Goal: Information Seeking & Learning: Learn about a topic

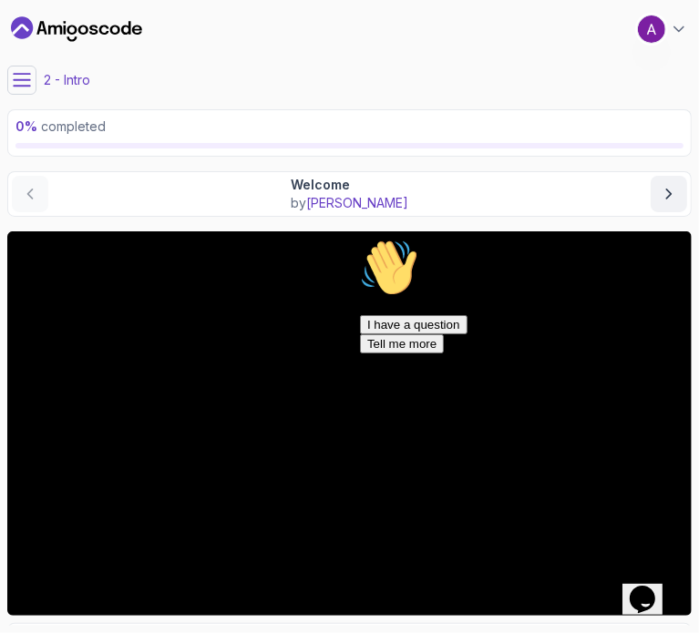
click at [359, 238] on icon "Chat attention grabber" at bounding box center [359, 238] width 0 height 0
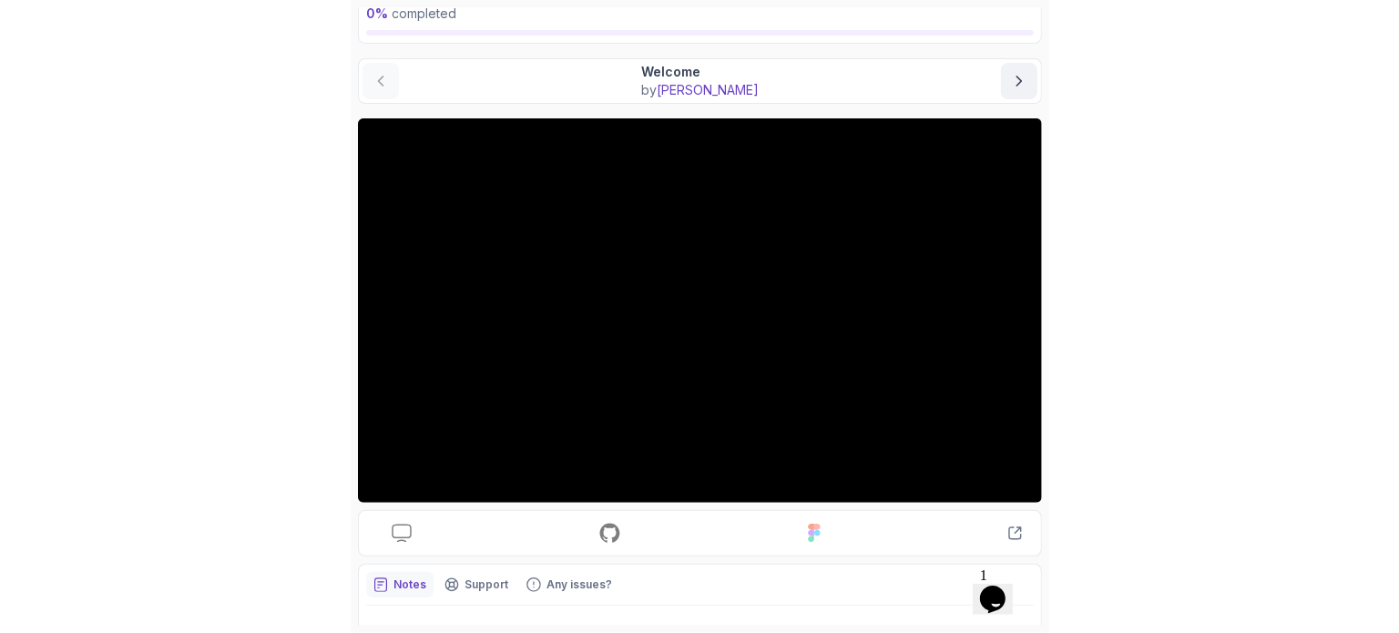
scroll to position [113, 0]
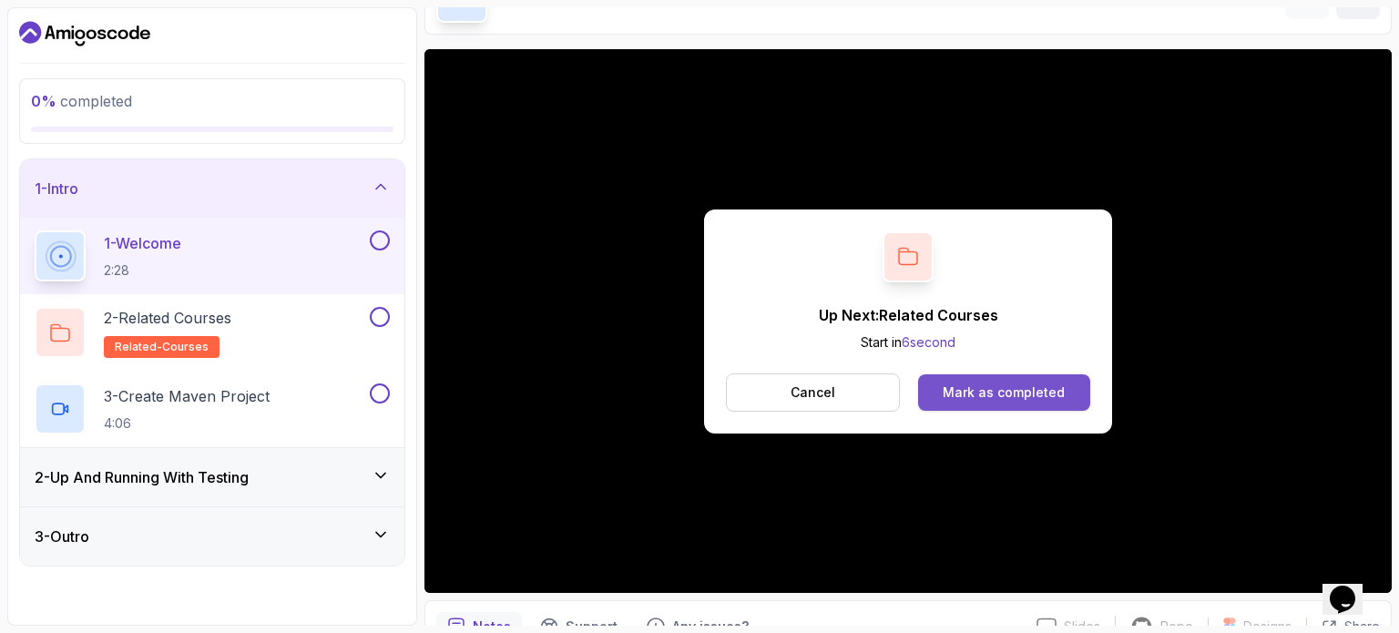
click at [698, 399] on div "Mark as completed" at bounding box center [1004, 393] width 122 height 18
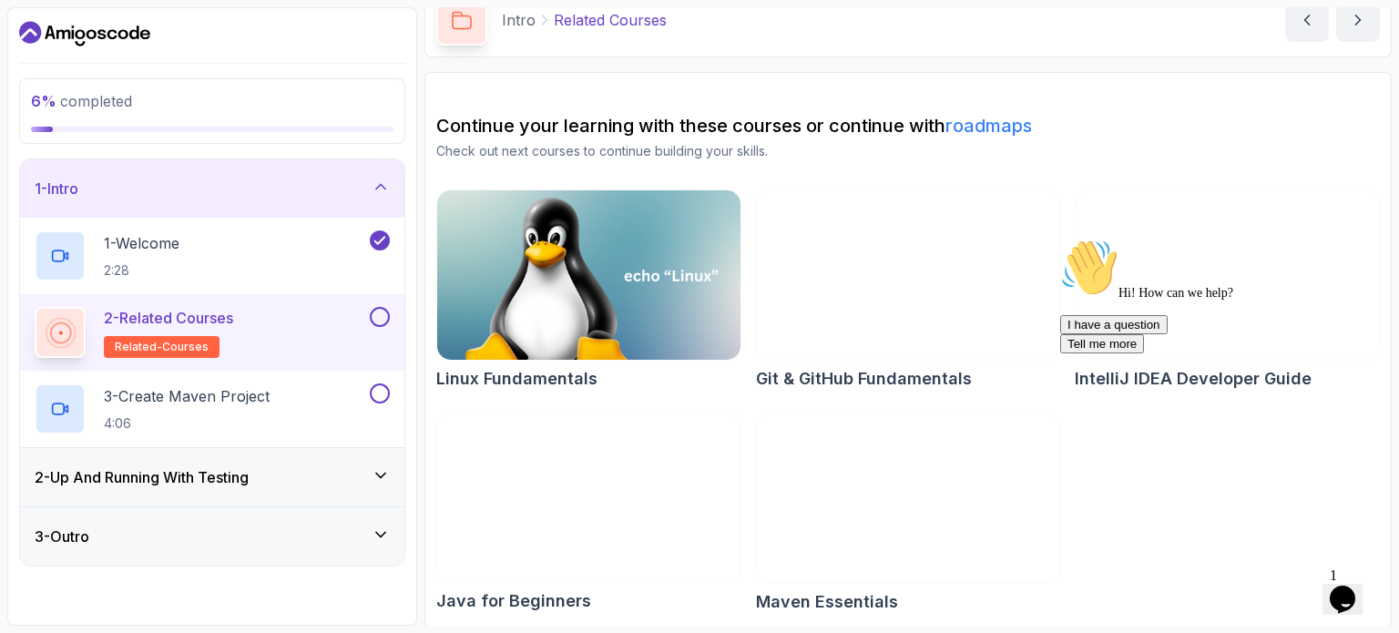
scroll to position [95, 0]
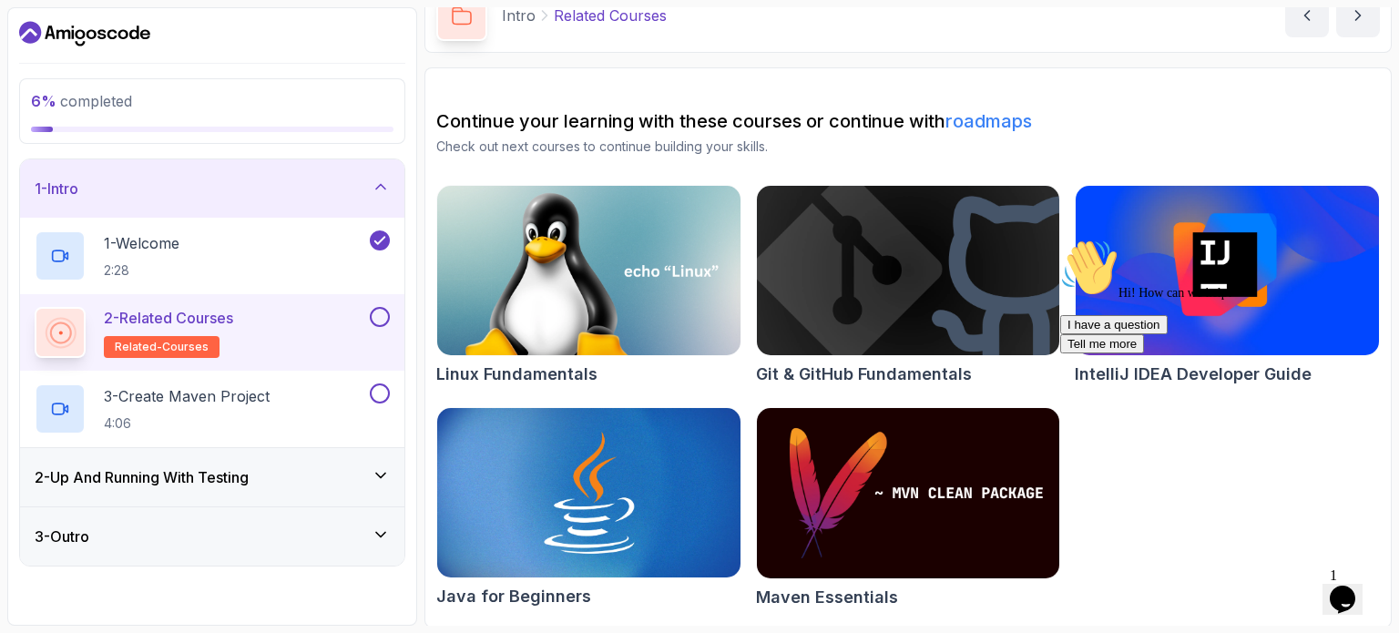
click at [364, 336] on div "2 - Related Courses related-courses" at bounding box center [201, 332] width 332 height 51
click at [376, 320] on button at bounding box center [380, 317] width 20 height 20
click at [284, 380] on div "3 - Create Maven Project 4:06" at bounding box center [212, 409] width 384 height 77
click at [190, 392] on p "3 - Create Maven Project" at bounding box center [187, 396] width 166 height 22
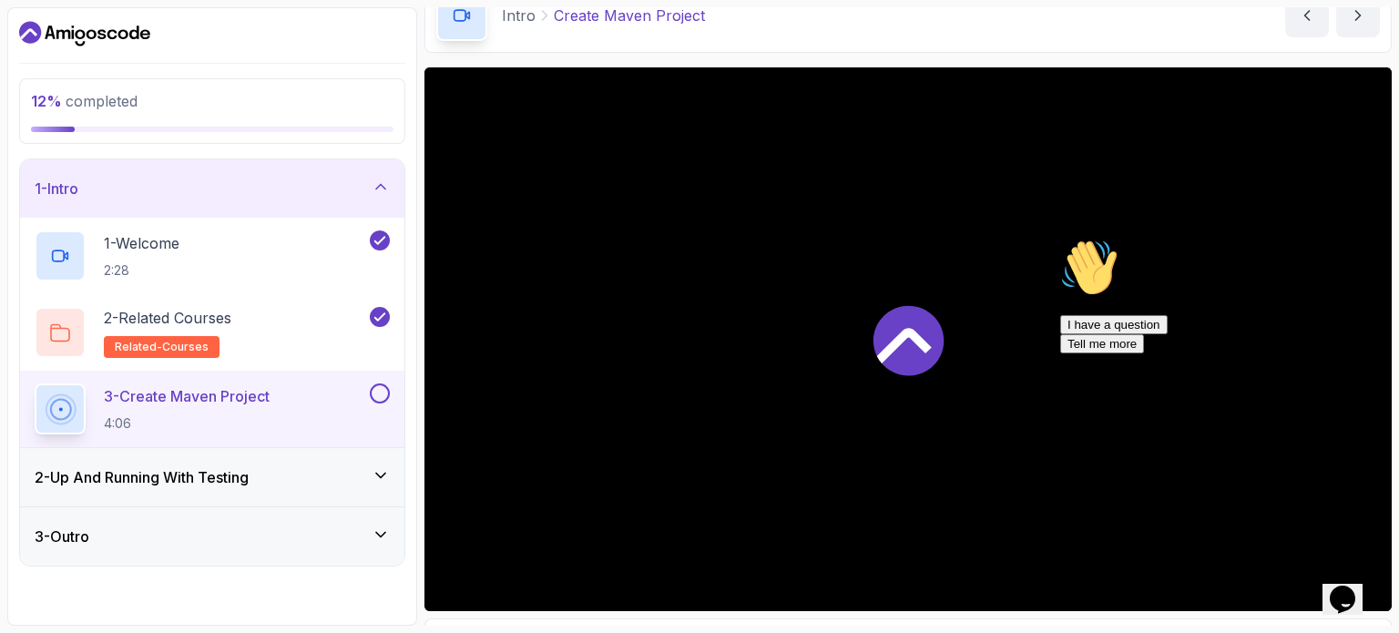
scroll to position [96, 0]
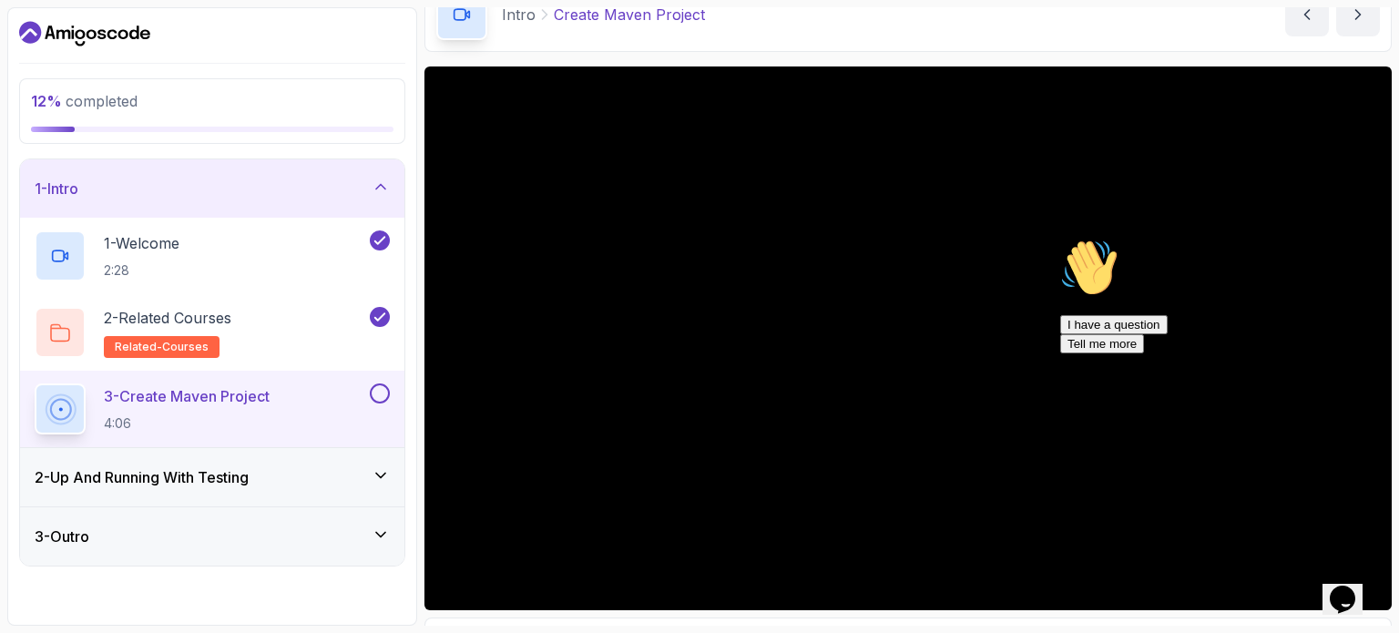
click at [382, 473] on icon at bounding box center [381, 475] width 18 height 18
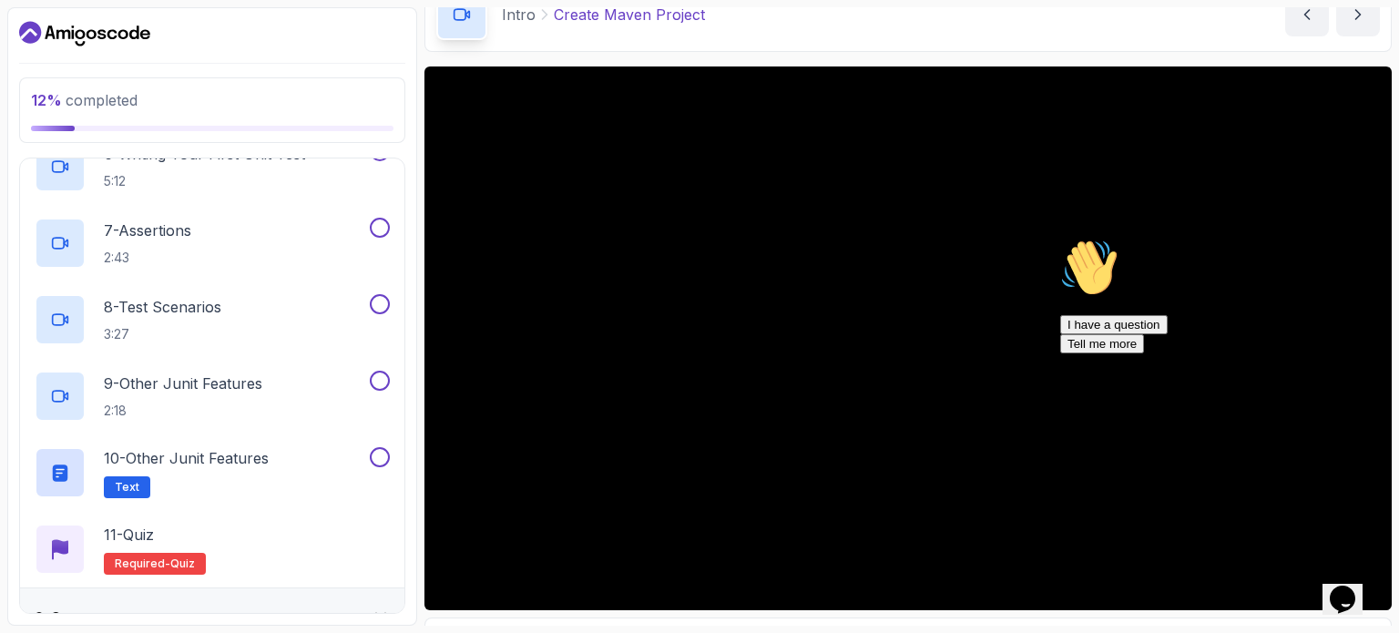
scroll to position [562, 0]
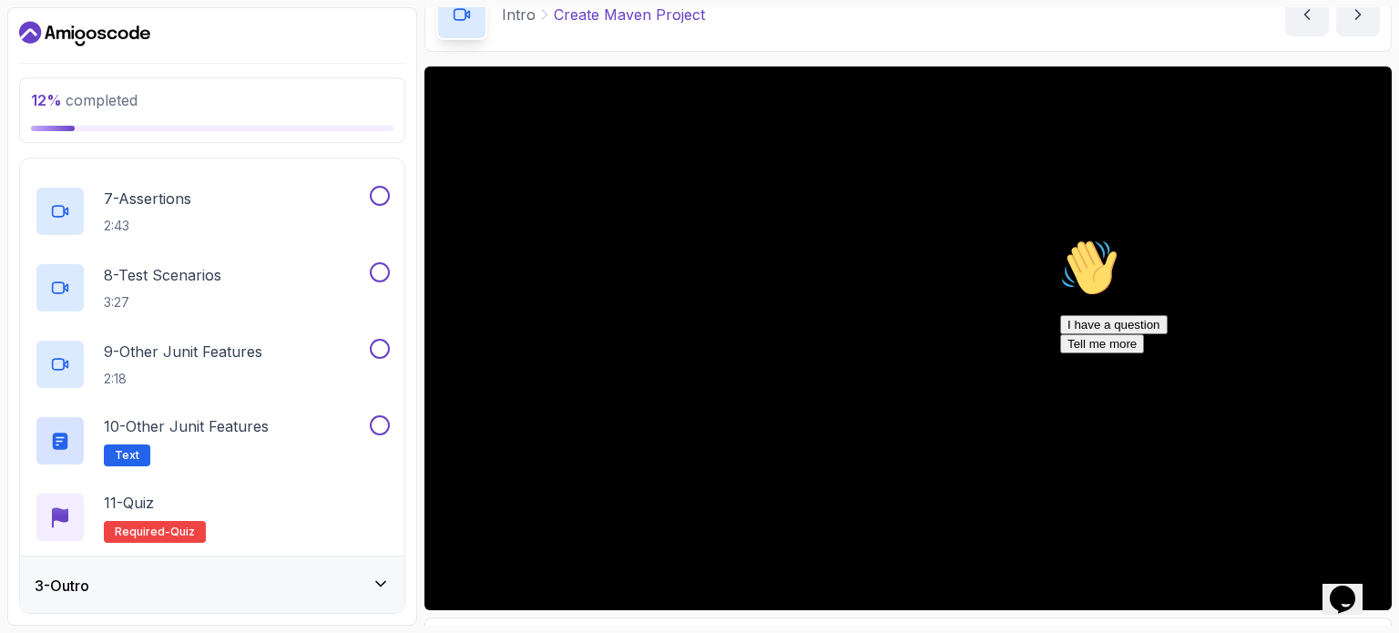
click at [373, 594] on div "3 - Outro" at bounding box center [212, 586] width 355 height 22
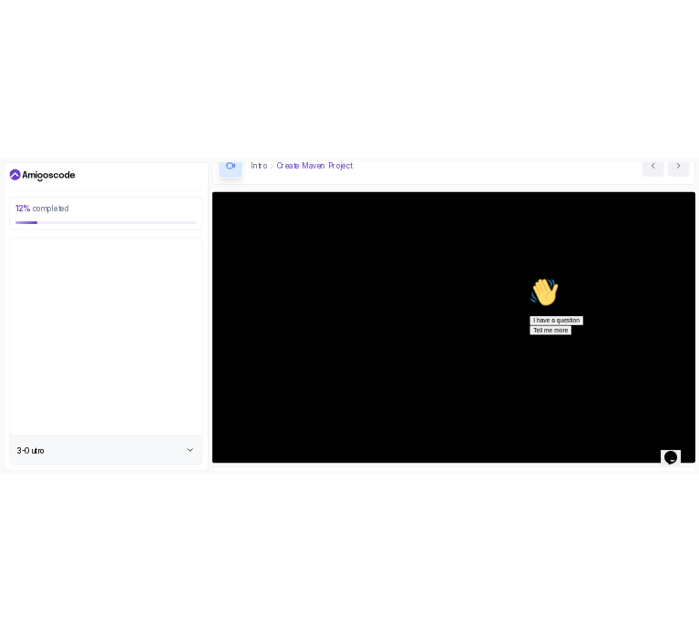
scroll to position [0, 0]
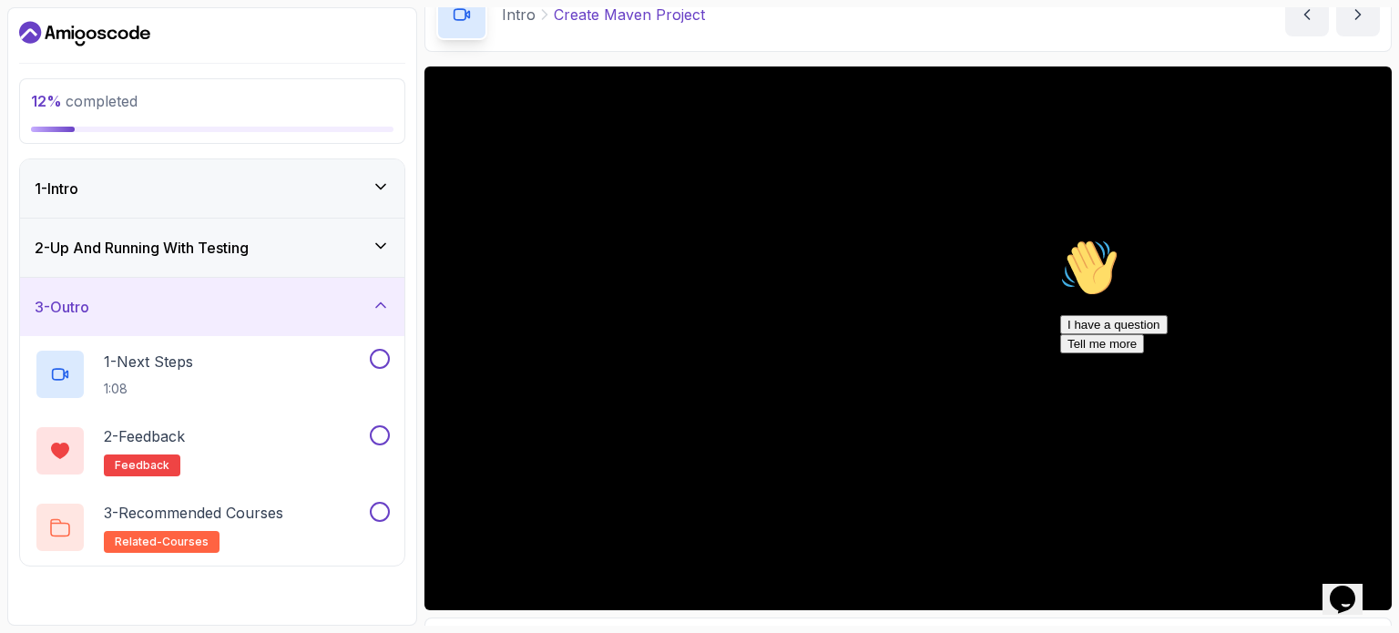
click at [378, 251] on icon at bounding box center [381, 246] width 18 height 18
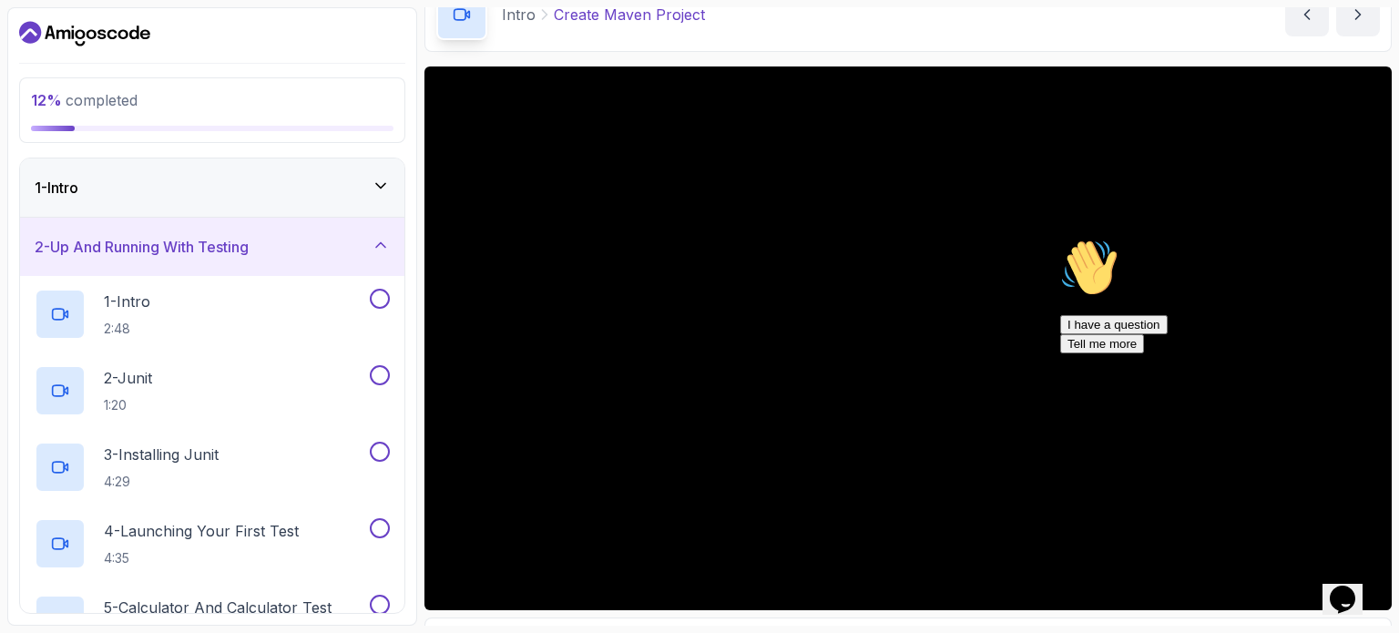
click at [492, 61] on main "My Courses Java Unit Testing Essentials 0 Points 1 Amogh Pai Student 2 - Intro …" at bounding box center [909, 316] width 968 height 619
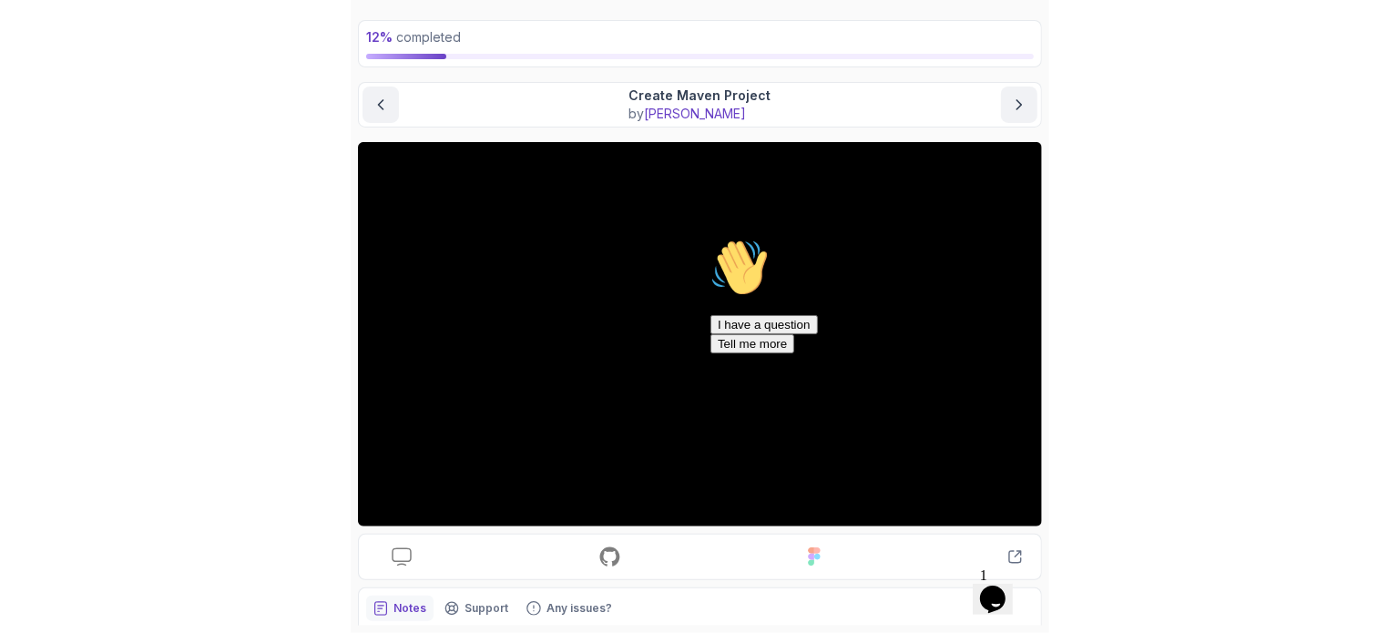
scroll to position [88, 0]
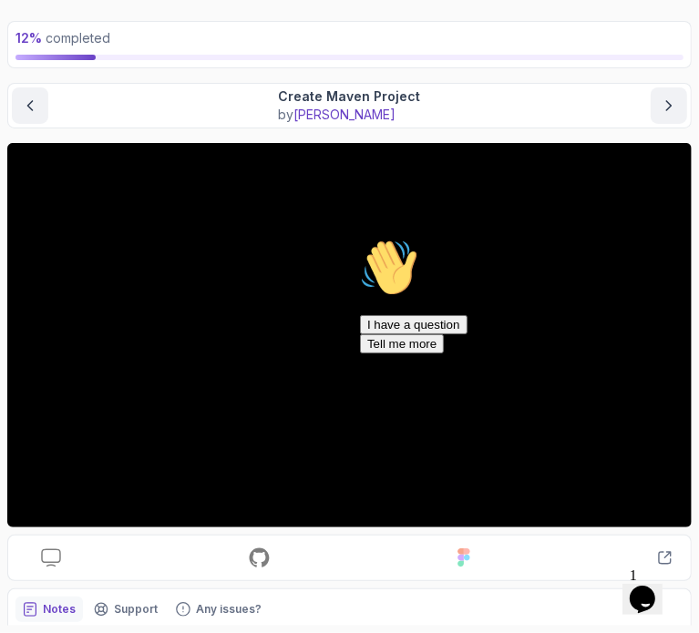
click at [359, 238] on icon "Chat attention grabber" at bounding box center [359, 238] width 0 height 0
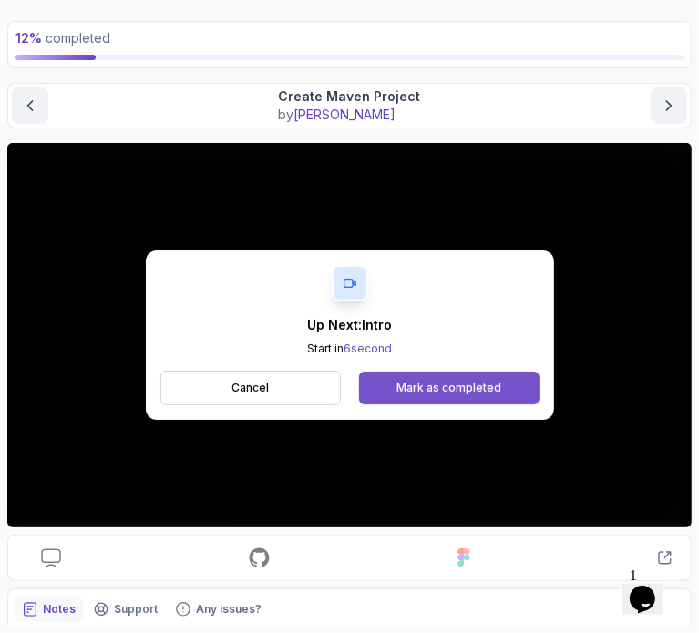
click at [463, 386] on div "Mark as completed" at bounding box center [448, 388] width 105 height 15
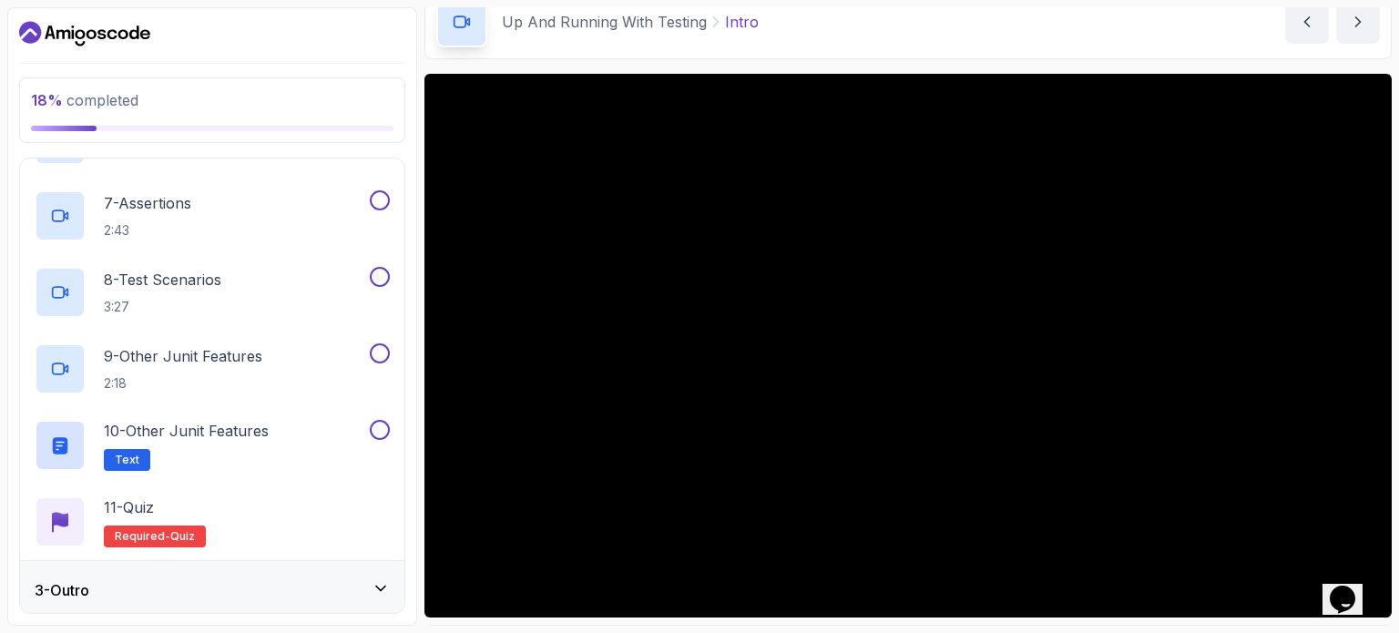
scroll to position [562, 0]
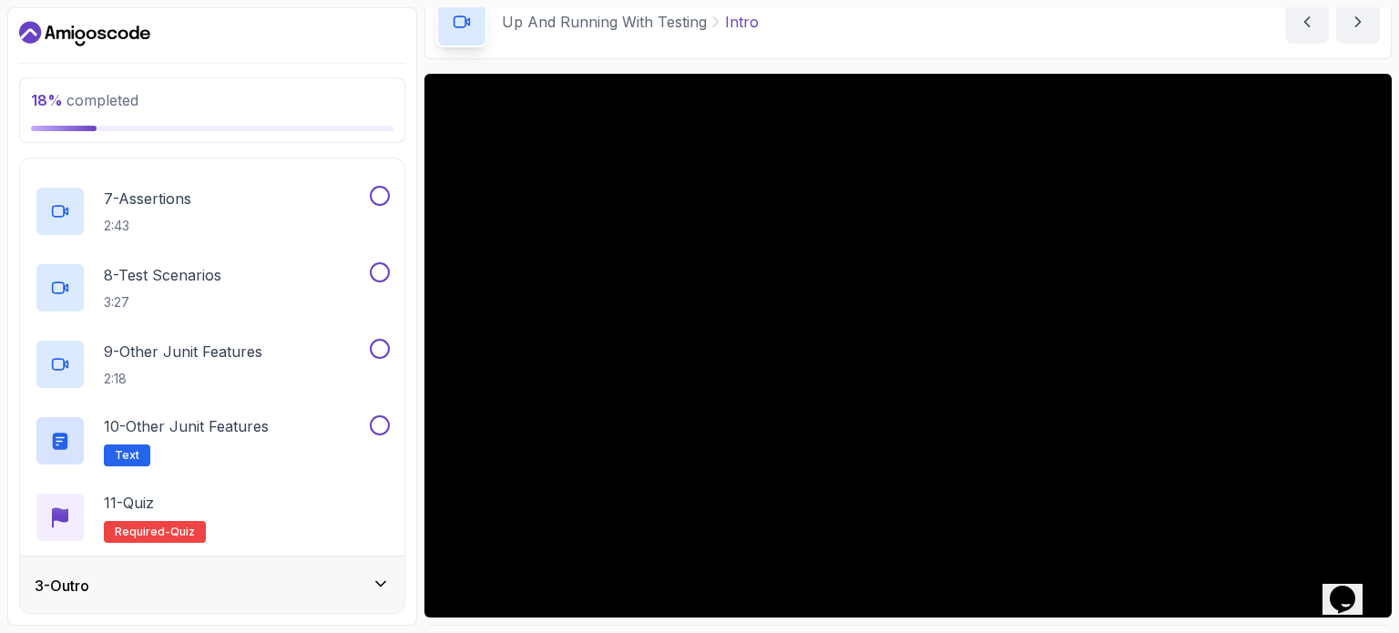
click at [343, 601] on div "3 - Outro" at bounding box center [212, 586] width 384 height 58
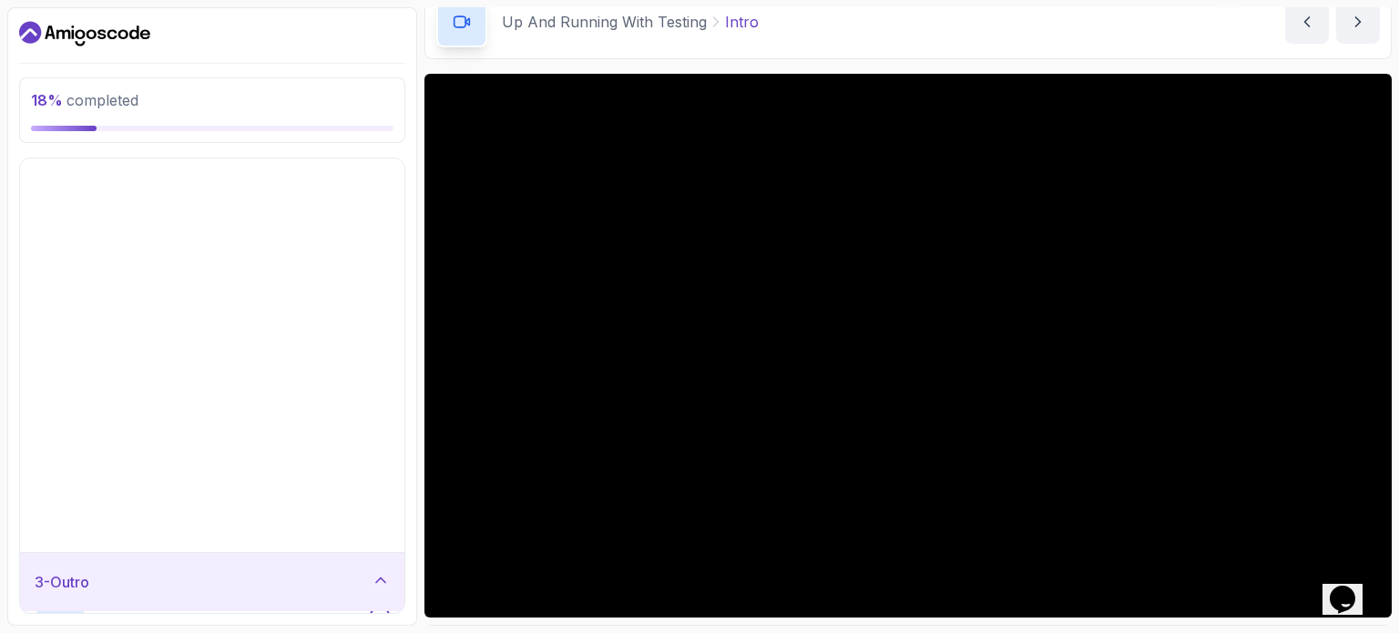
scroll to position [0, 0]
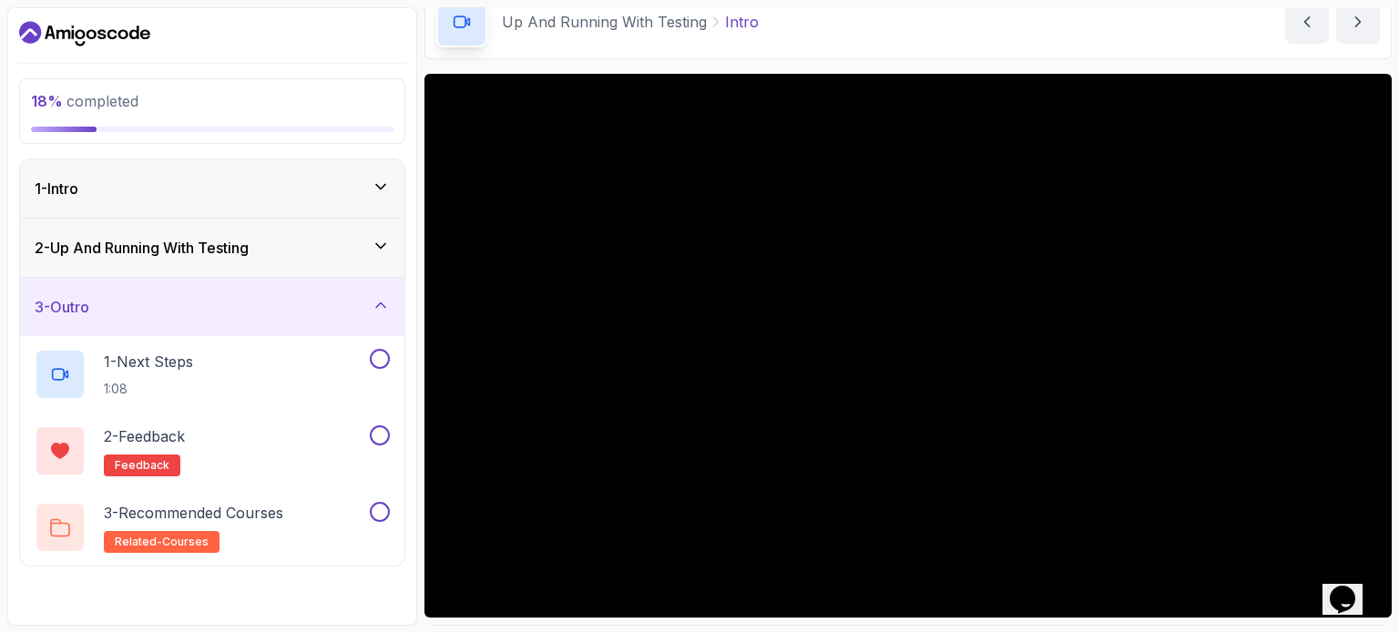
click at [385, 305] on icon at bounding box center [380, 305] width 9 height 5
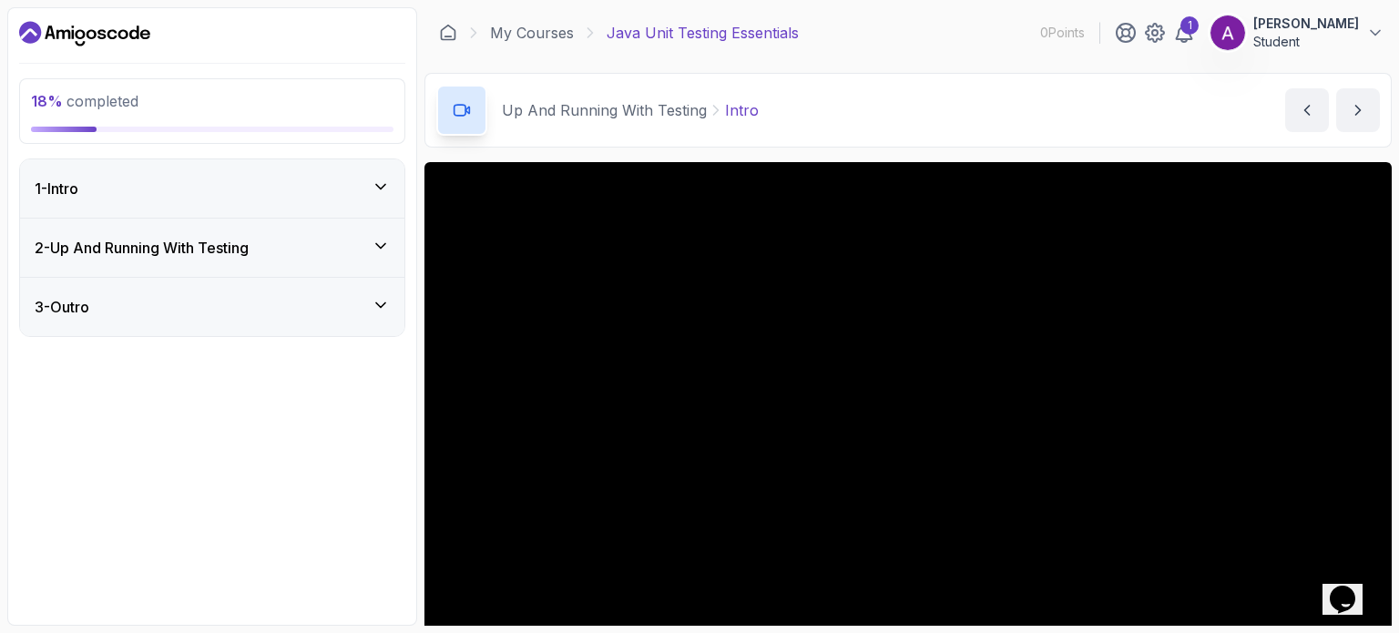
click at [381, 239] on icon at bounding box center [381, 246] width 18 height 18
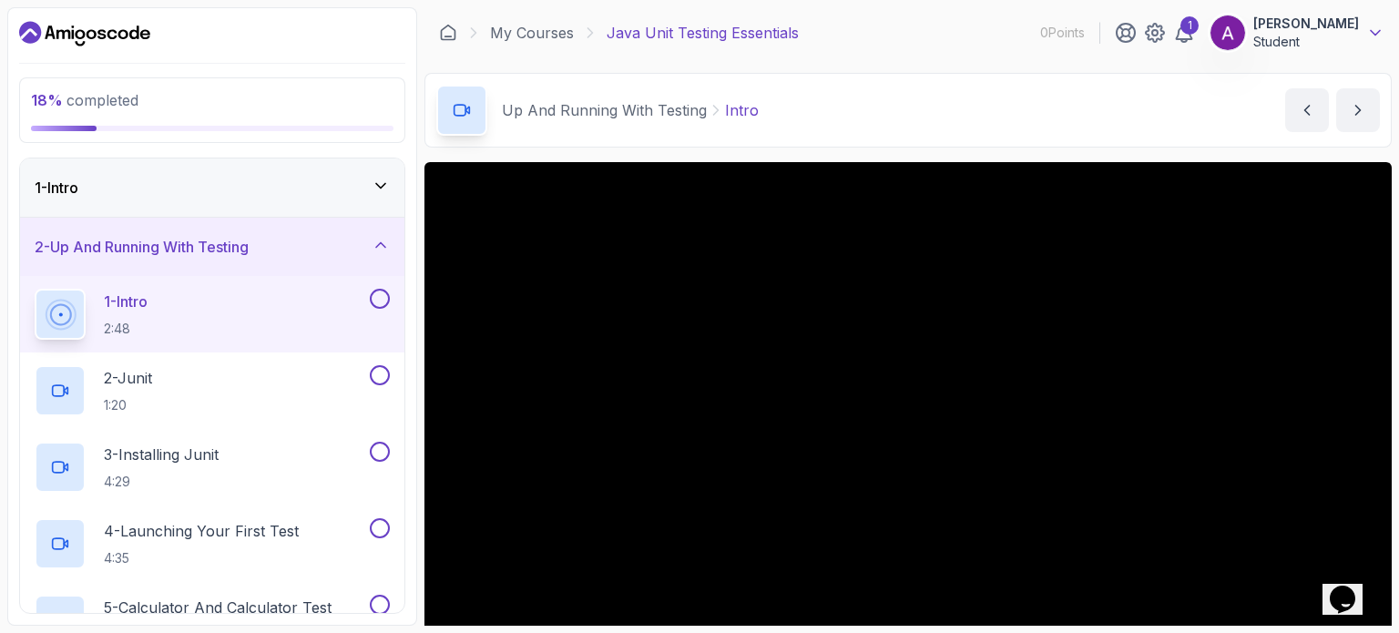
click at [698, 41] on icon at bounding box center [1376, 33] width 18 height 18
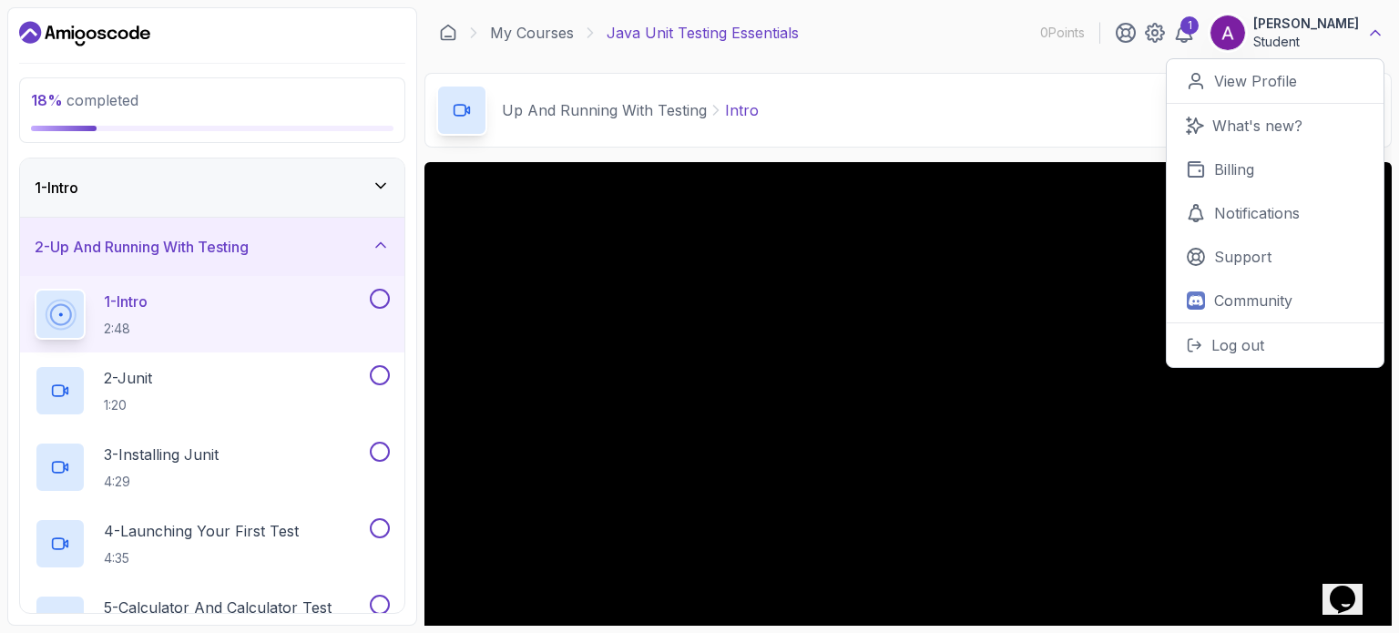
click at [698, 41] on icon at bounding box center [1376, 33] width 18 height 18
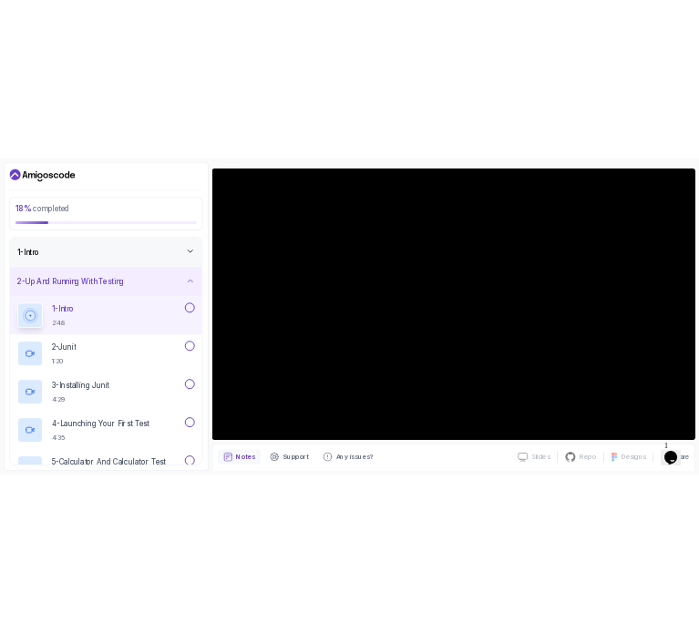
scroll to position [142, 0]
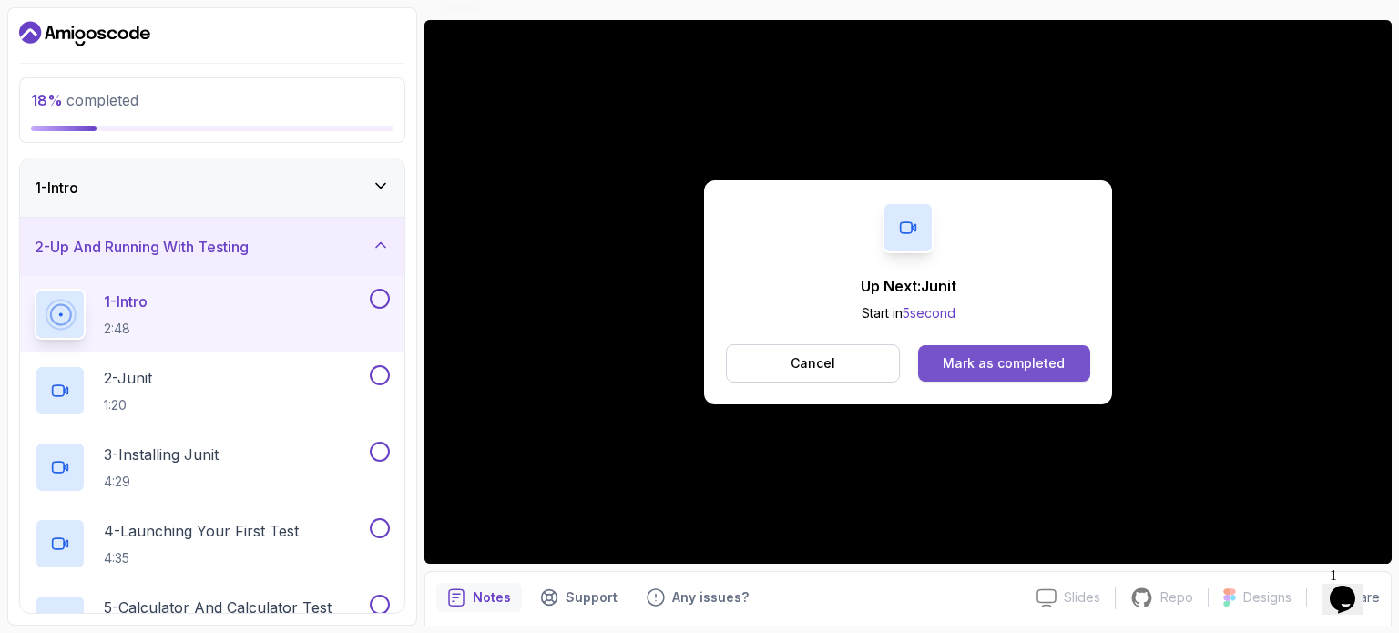
click at [698, 366] on div "Mark as completed" at bounding box center [1004, 363] width 122 height 18
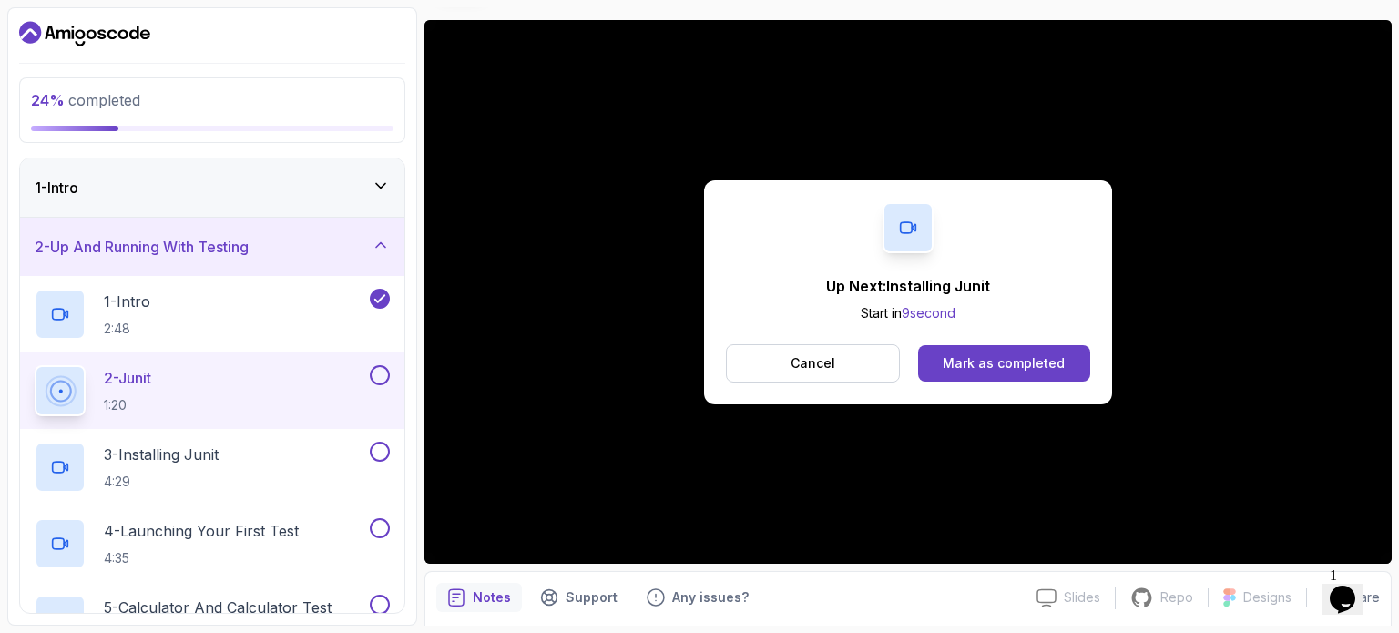
click at [698, 366] on div "Mark as completed" at bounding box center [1004, 363] width 122 height 18
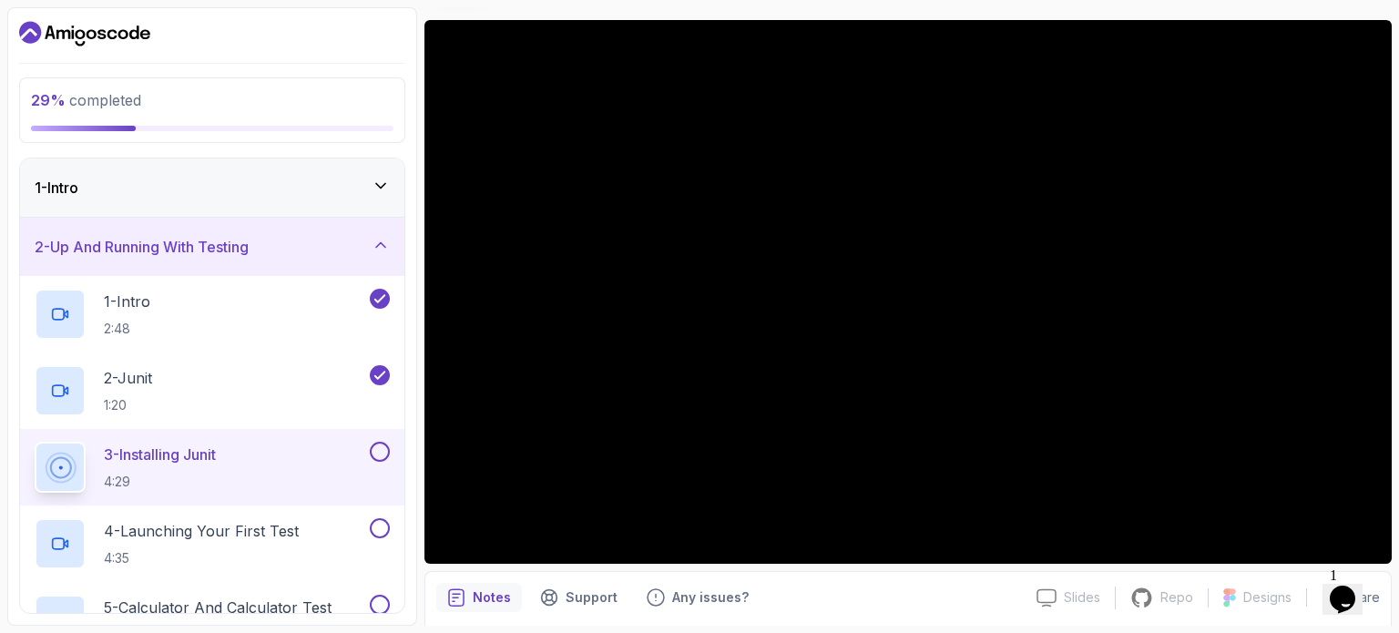
click at [375, 185] on icon at bounding box center [381, 186] width 18 height 18
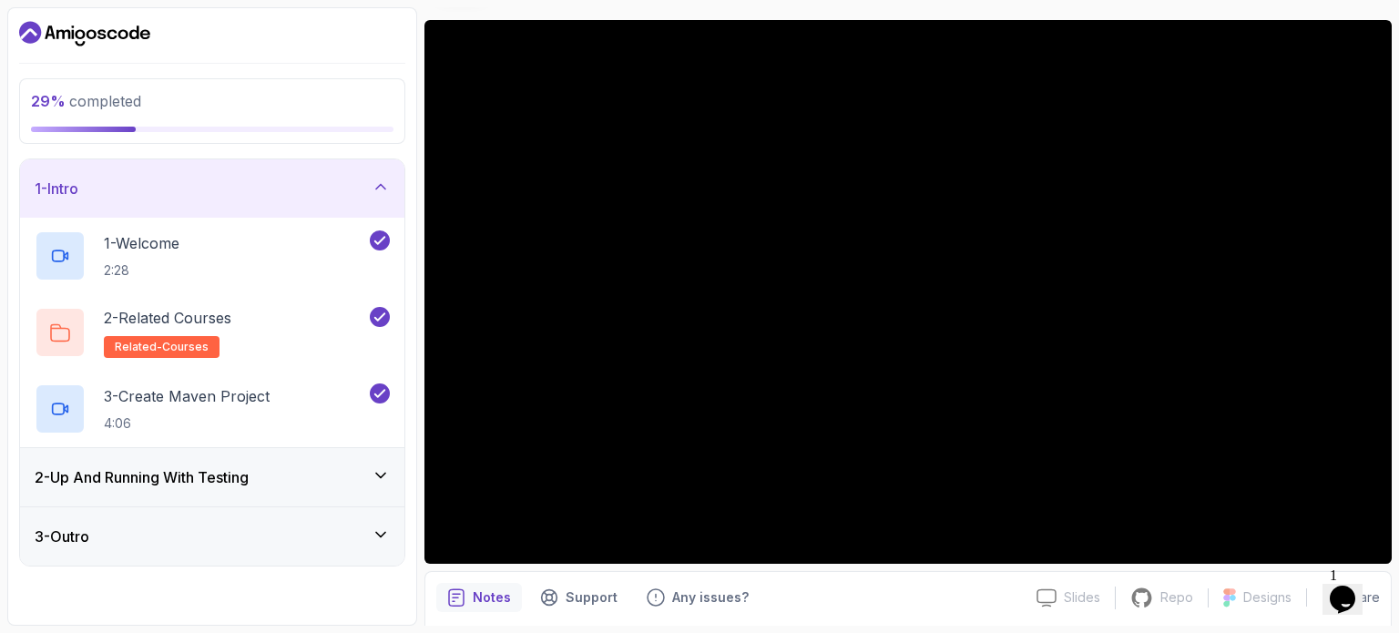
click at [375, 185] on icon at bounding box center [381, 187] width 18 height 18
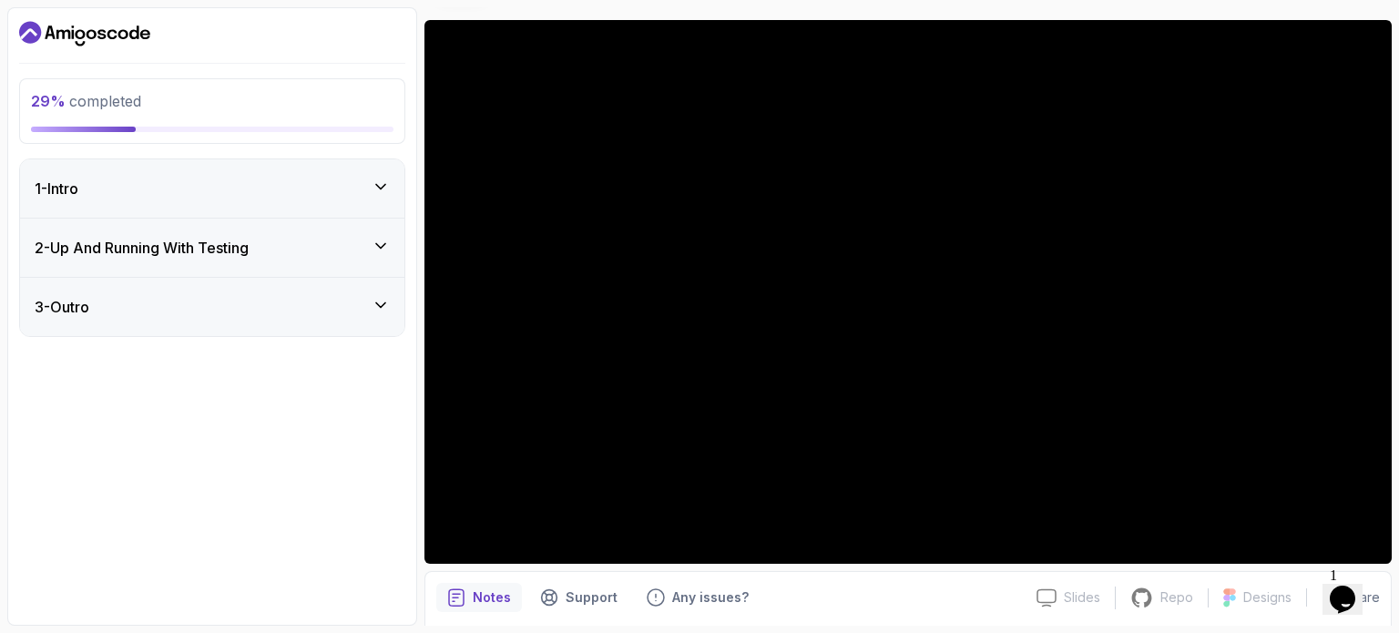
click at [370, 244] on div "2 - Up And Running With Testing" at bounding box center [212, 248] width 355 height 22
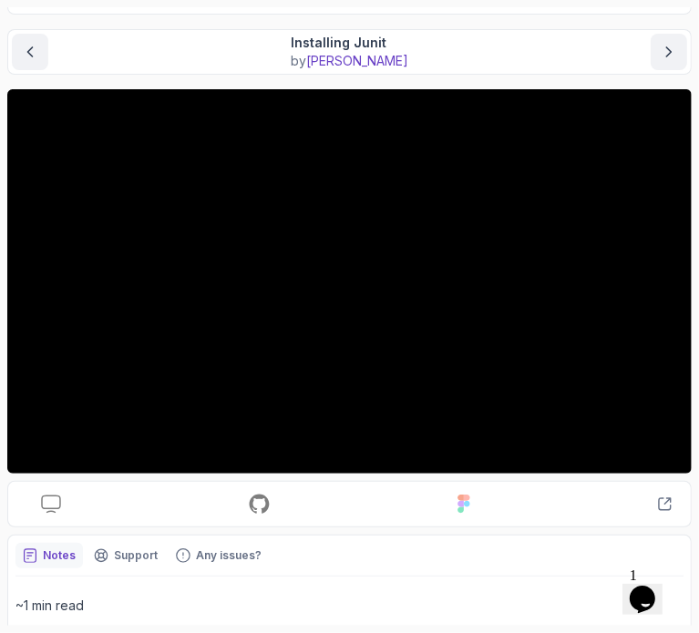
scroll to position [135, 0]
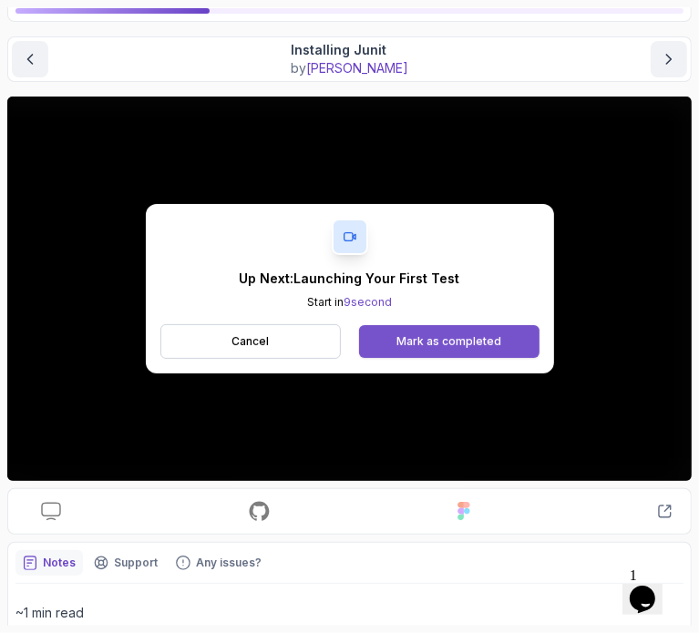
click at [461, 349] on button "Mark as completed" at bounding box center [448, 341] width 179 height 33
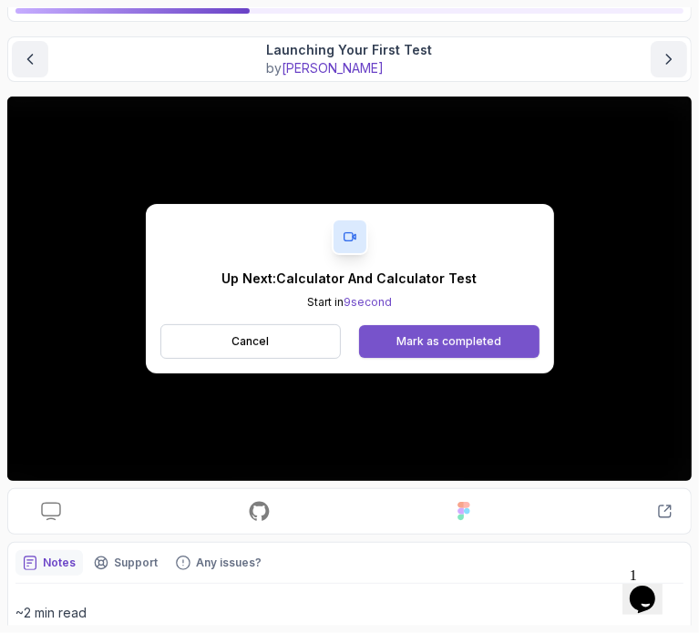
click at [466, 335] on div "Mark as completed" at bounding box center [448, 341] width 105 height 15
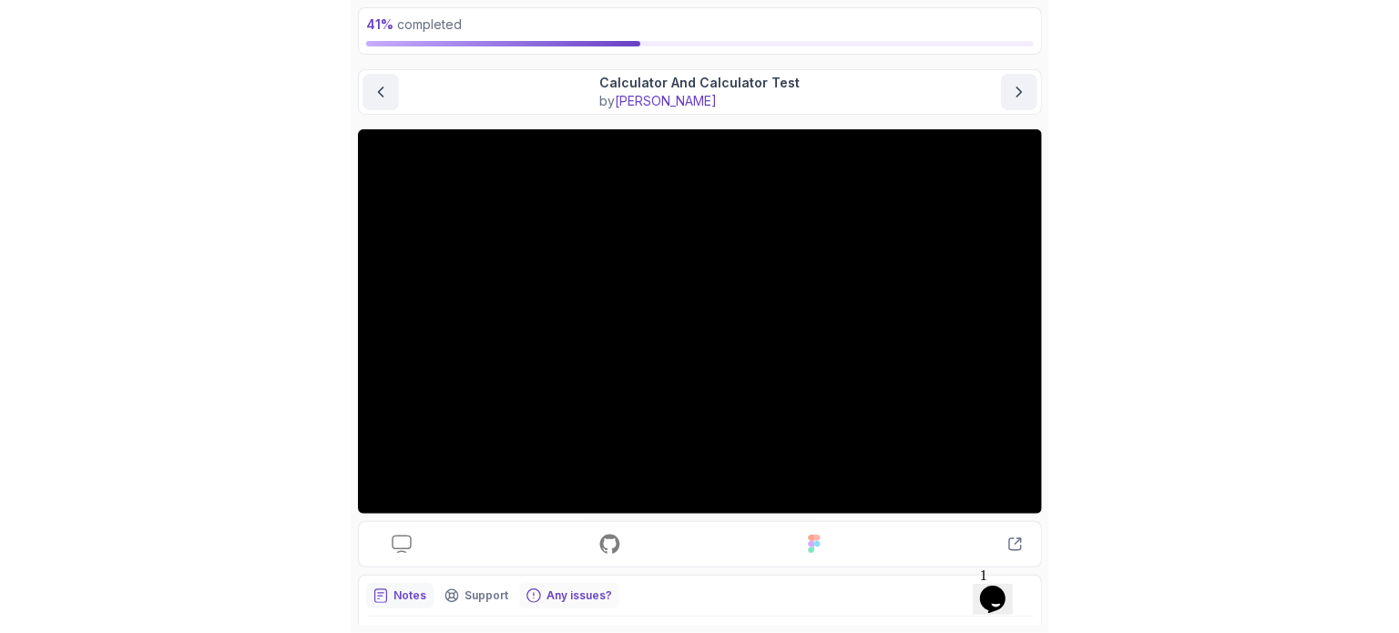
scroll to position [105, 0]
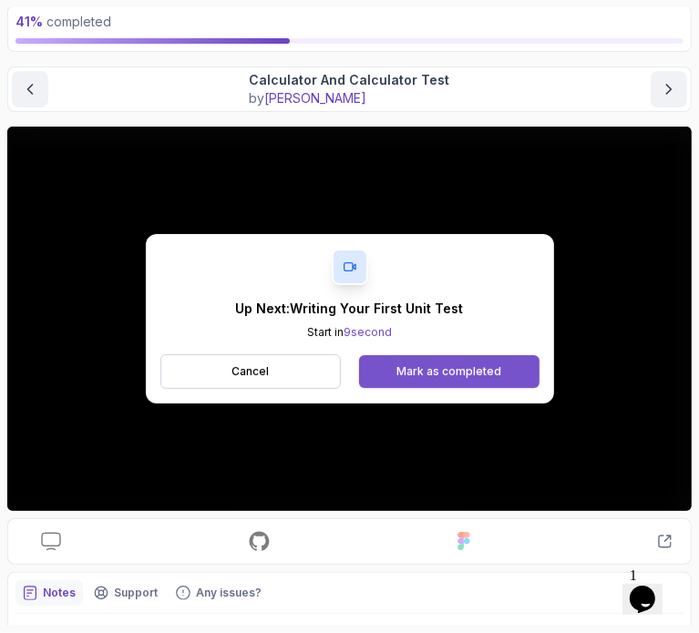
click at [443, 371] on div "Mark as completed" at bounding box center [448, 371] width 105 height 15
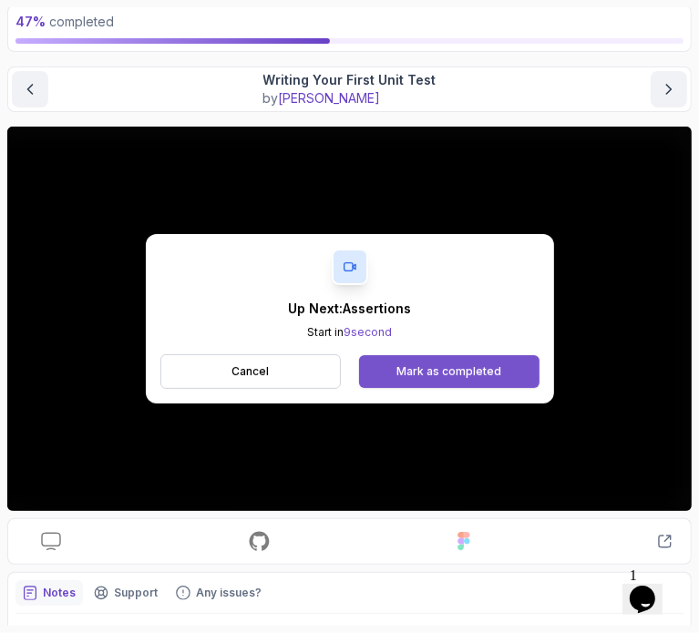
click at [442, 365] on div "Mark as completed" at bounding box center [448, 371] width 105 height 15
click at [408, 372] on div "Mark as completed" at bounding box center [448, 371] width 105 height 15
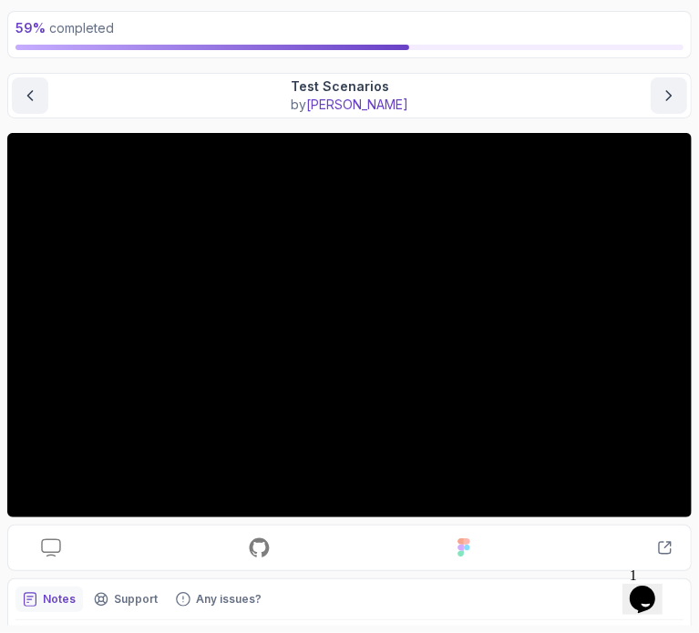
scroll to position [97, 0]
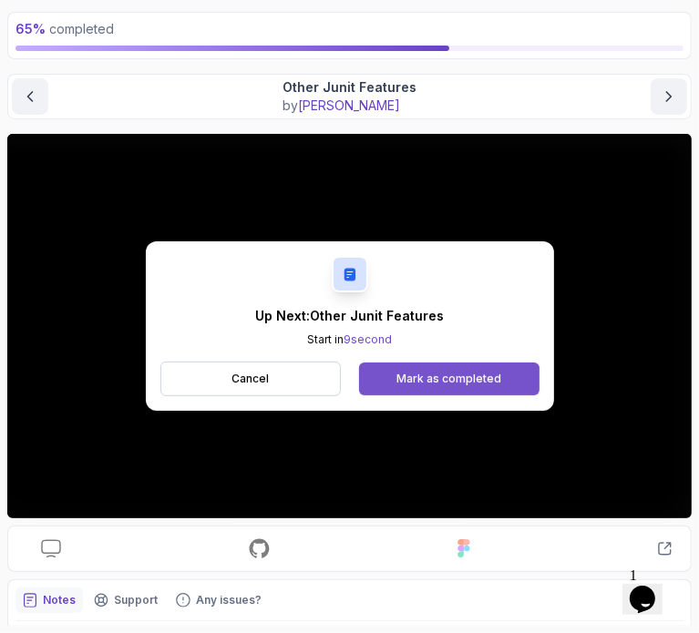
click at [450, 372] on div "Mark as completed" at bounding box center [448, 379] width 105 height 15
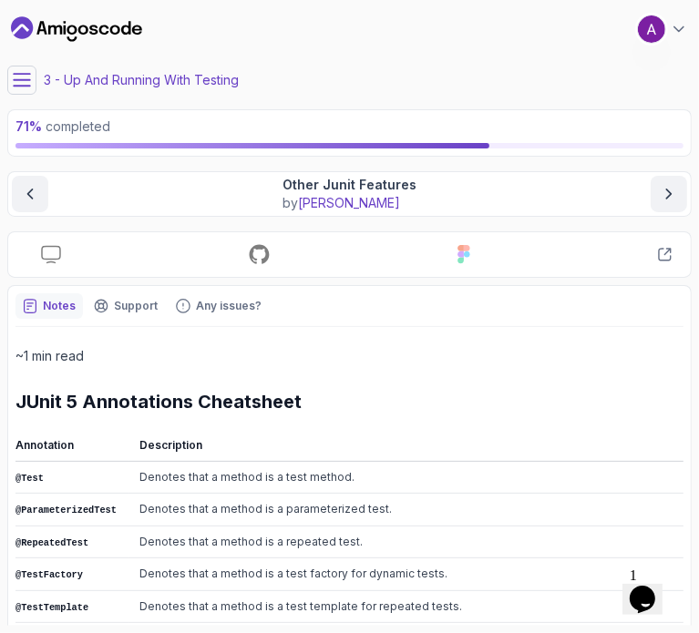
click at [660, 94] on div "3 - Up And Running With Testing" at bounding box center [349, 80] width 684 height 29
click at [674, 107] on main "My Courses Java Unit Testing Essentials 0 Points 1 Amogh Pai Student 3 - Up And…" at bounding box center [349, 316] width 684 height 619
click at [671, 189] on icon "next content" at bounding box center [669, 194] width 18 height 18
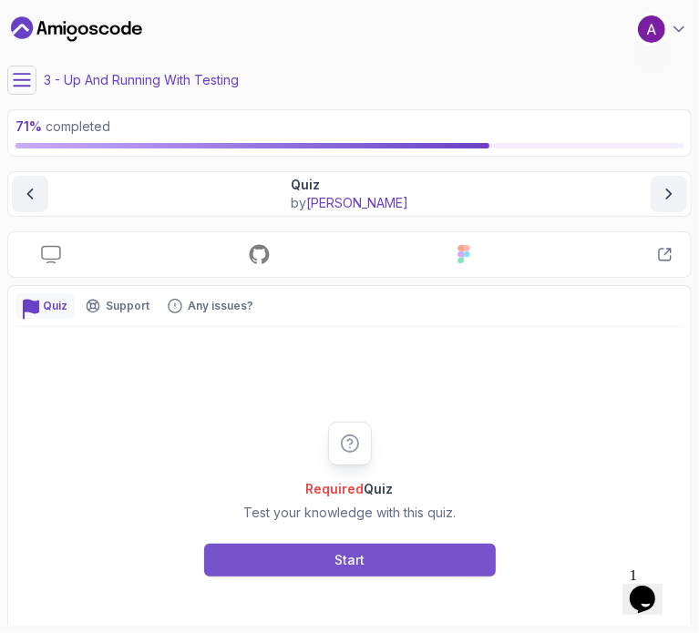
click at [372, 549] on button "Start" at bounding box center [350, 560] width 292 height 33
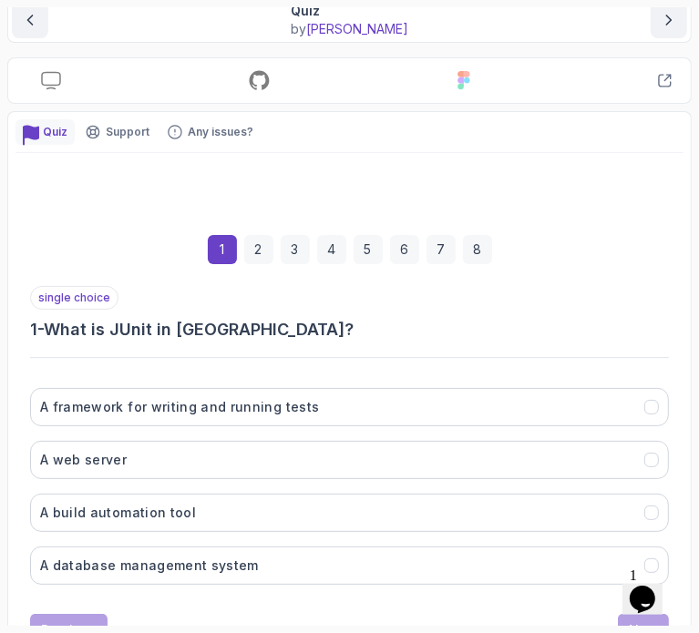
scroll to position [175, 0]
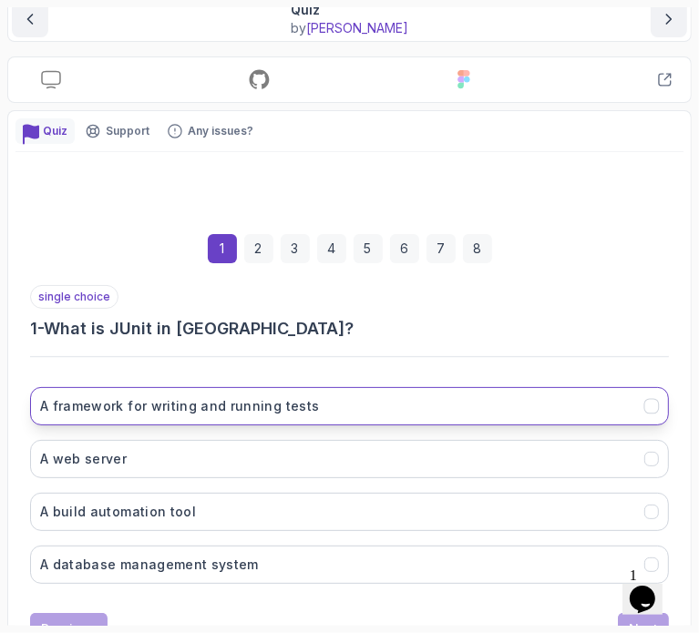
click at [350, 404] on button "A framework for writing and running tests" at bounding box center [349, 406] width 639 height 38
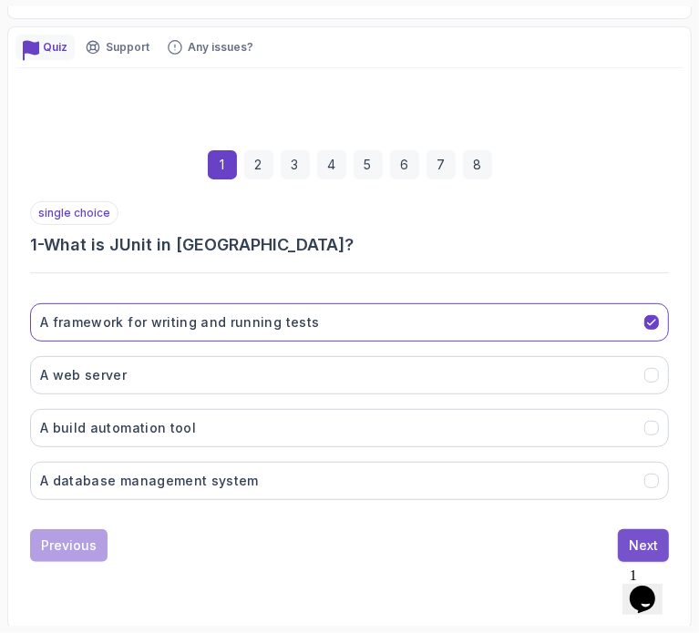
click at [640, 537] on div "Next" at bounding box center [643, 546] width 29 height 18
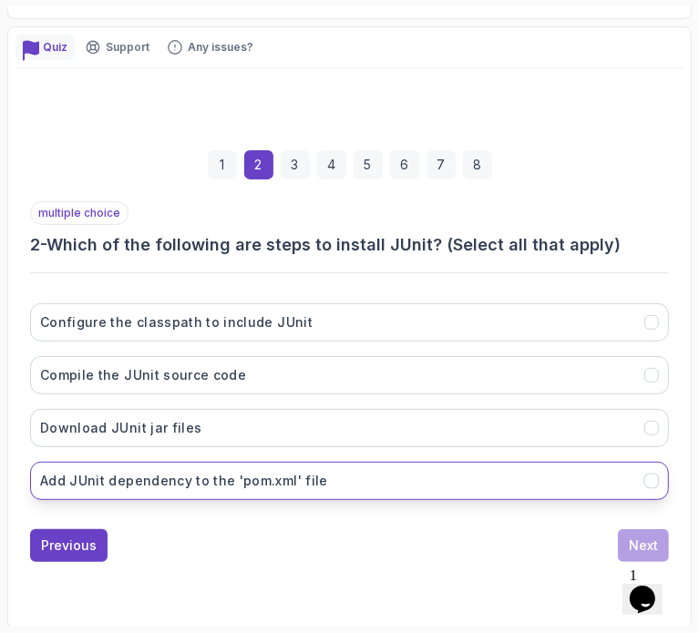
click at [370, 490] on button "Add JUnit dependency to the 'pom.xml' file" at bounding box center [349, 481] width 639 height 38
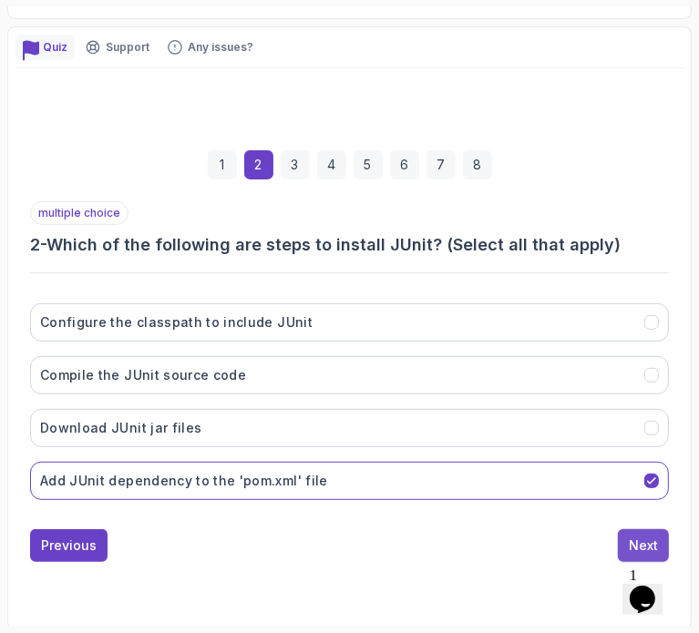
click at [634, 551] on button "Next" at bounding box center [643, 545] width 51 height 33
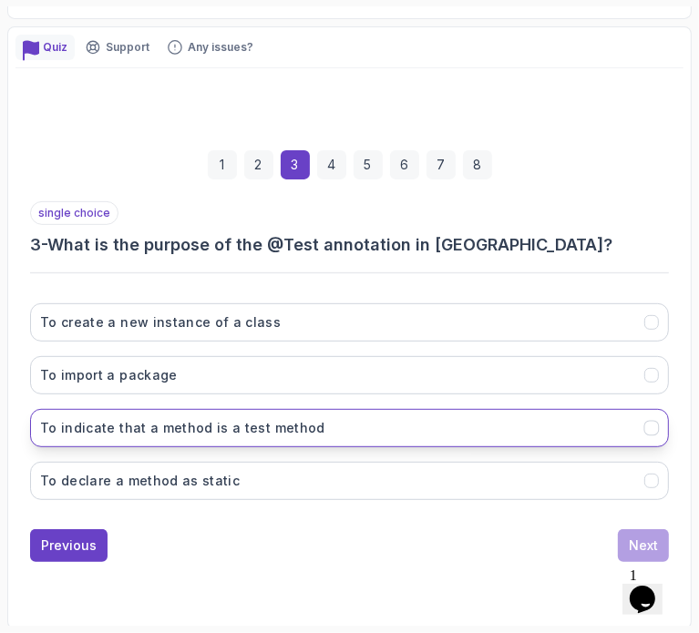
click at [521, 424] on button "To indicate that a method is a test method" at bounding box center [349, 428] width 639 height 38
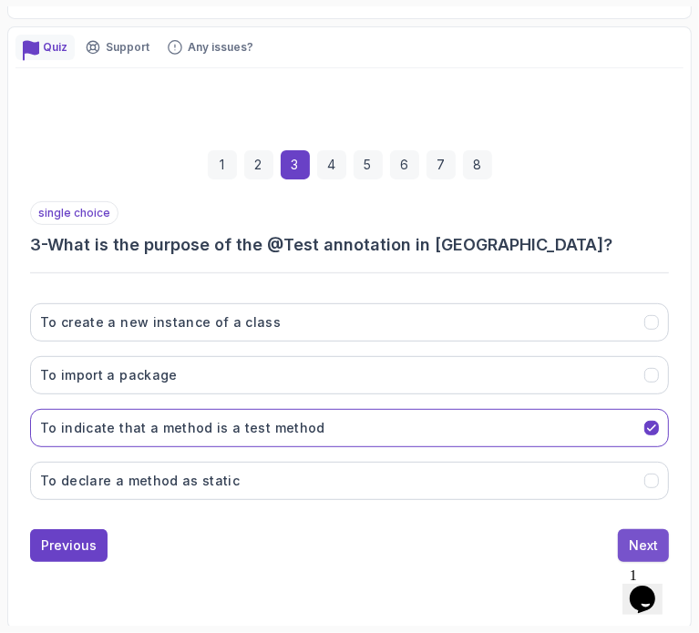
click at [640, 540] on div "Next" at bounding box center [643, 546] width 29 height 18
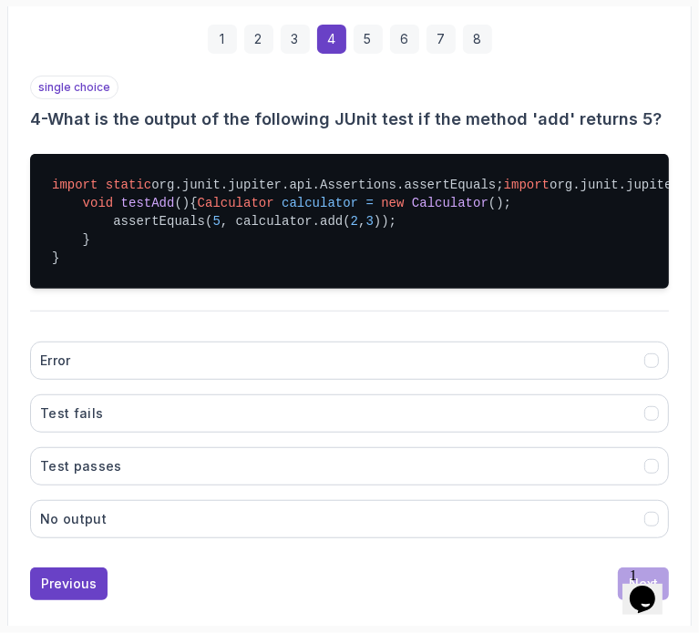
scroll to position [386, 0]
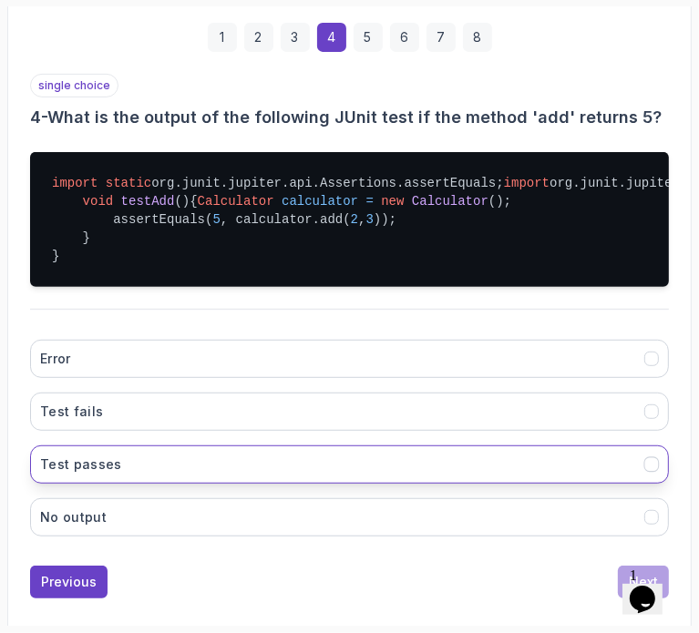
click at [425, 484] on button "Test passes" at bounding box center [349, 465] width 639 height 38
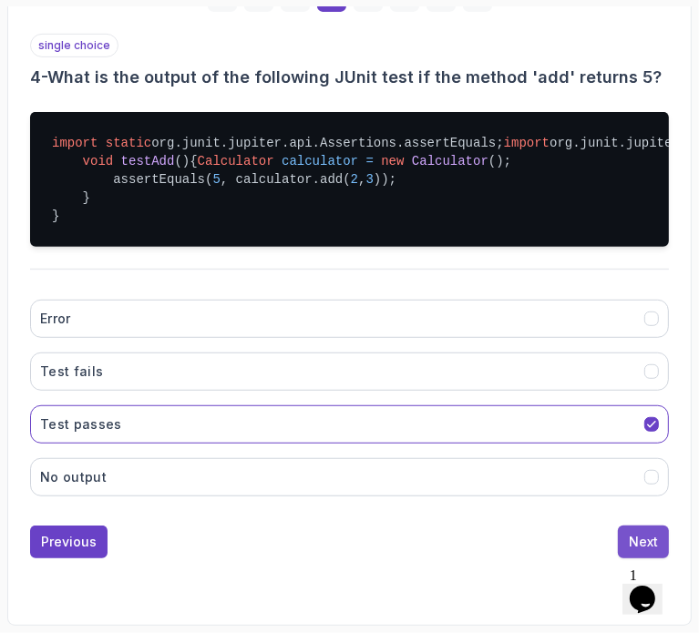
click at [626, 538] on button "Next" at bounding box center [643, 542] width 51 height 33
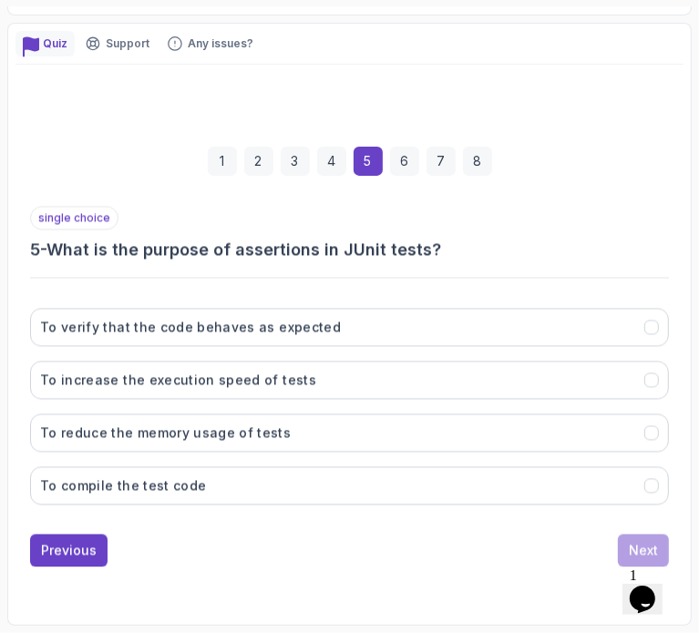
scroll to position [259, 0]
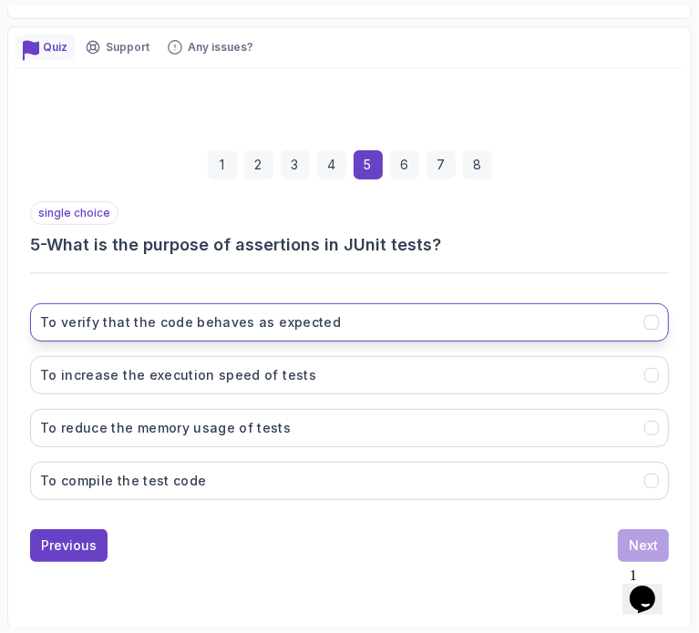
click at [485, 323] on button "To verify that the code behaves as expected" at bounding box center [349, 322] width 639 height 38
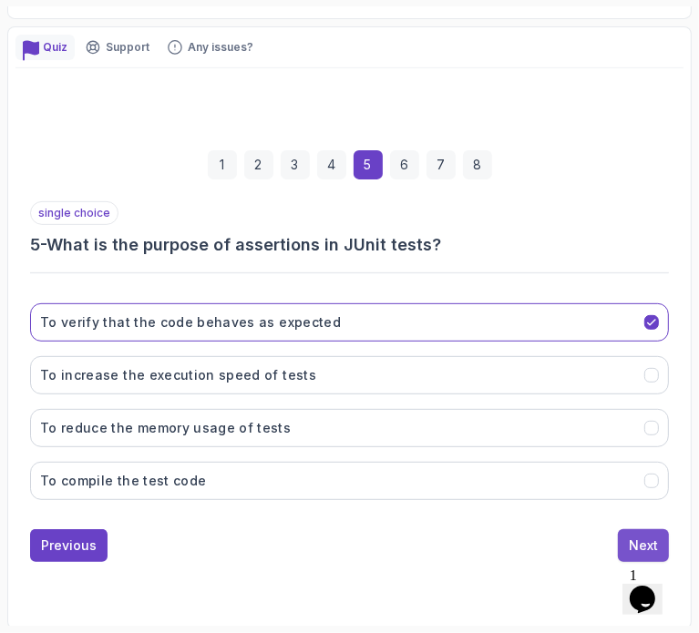
click at [628, 536] on button "Next" at bounding box center [643, 545] width 51 height 33
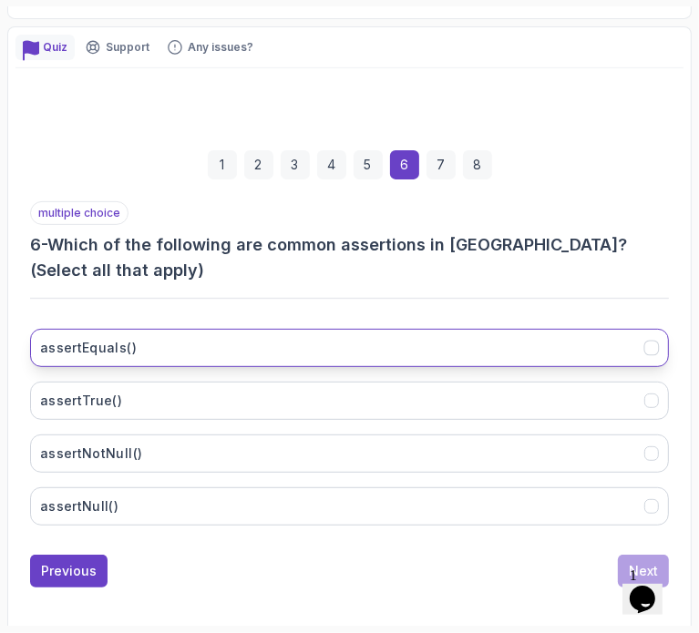
click at [490, 329] on button "assertEquals()" at bounding box center [349, 348] width 639 height 38
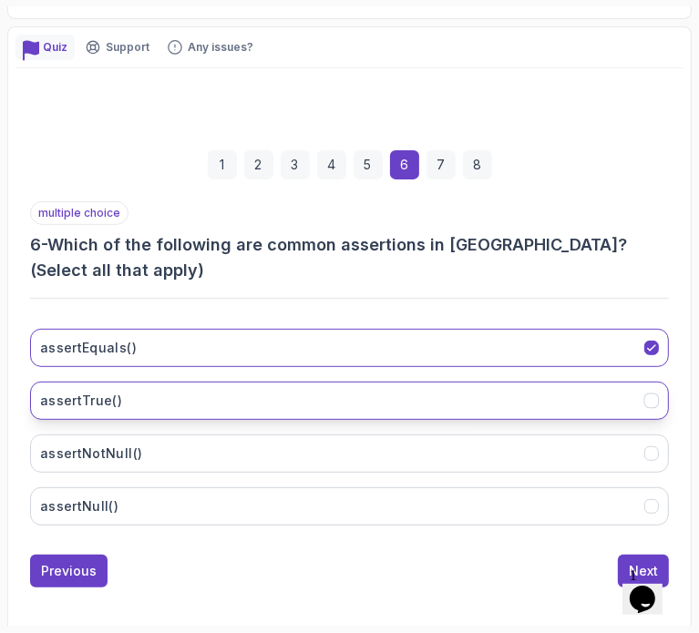
click at [493, 382] on button "assertTrue()" at bounding box center [349, 401] width 639 height 38
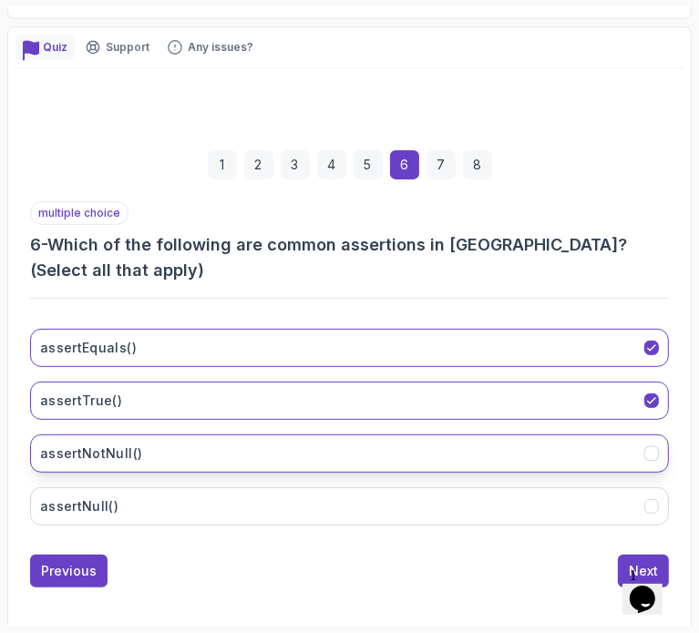
click at [486, 435] on button "assertNotNull()" at bounding box center [349, 454] width 639 height 38
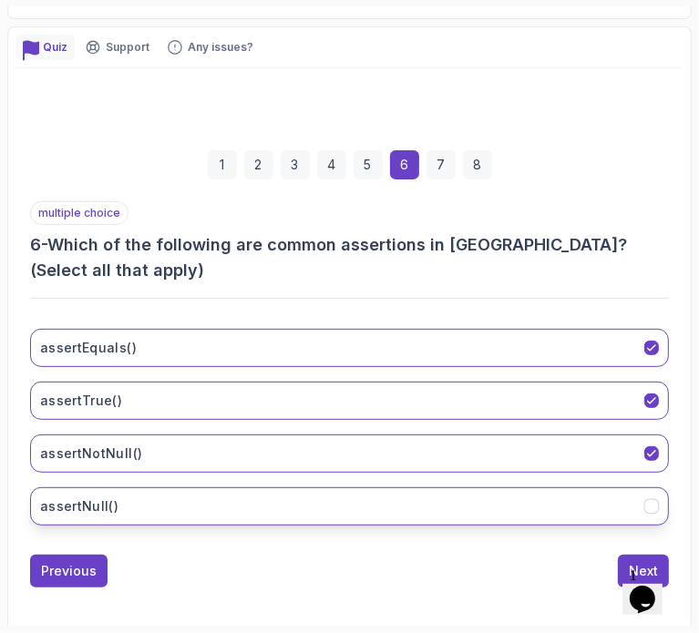
click at [473, 487] on button "assertNull()" at bounding box center [349, 506] width 639 height 38
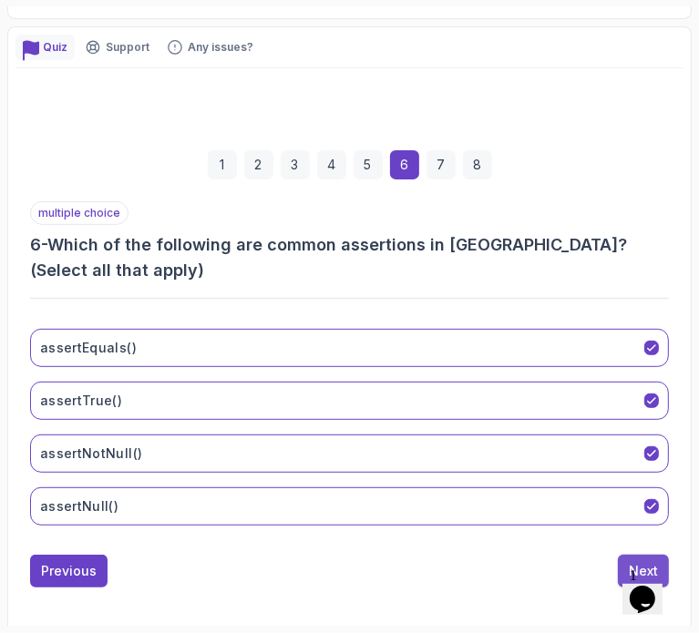
click at [652, 562] on div "Next" at bounding box center [643, 571] width 29 height 18
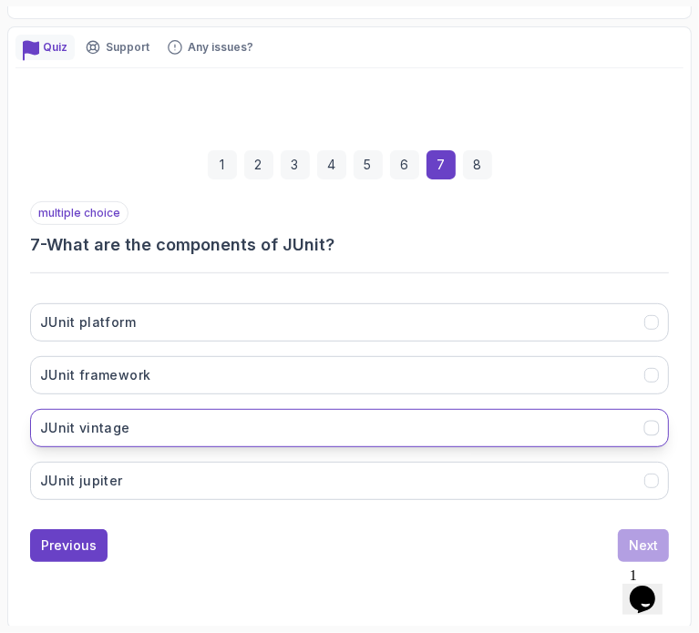
click at [469, 418] on button "JUnit vintage" at bounding box center [349, 428] width 639 height 38
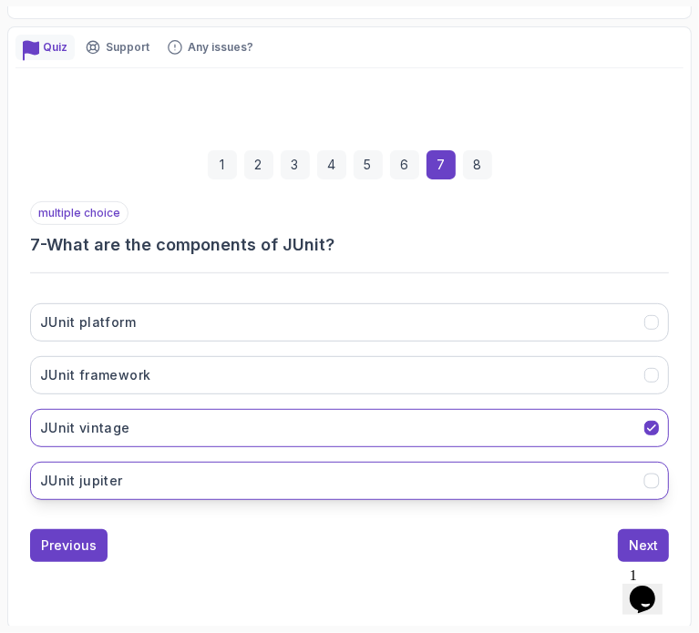
click at [466, 462] on button "JUnit jupiter" at bounding box center [349, 481] width 639 height 38
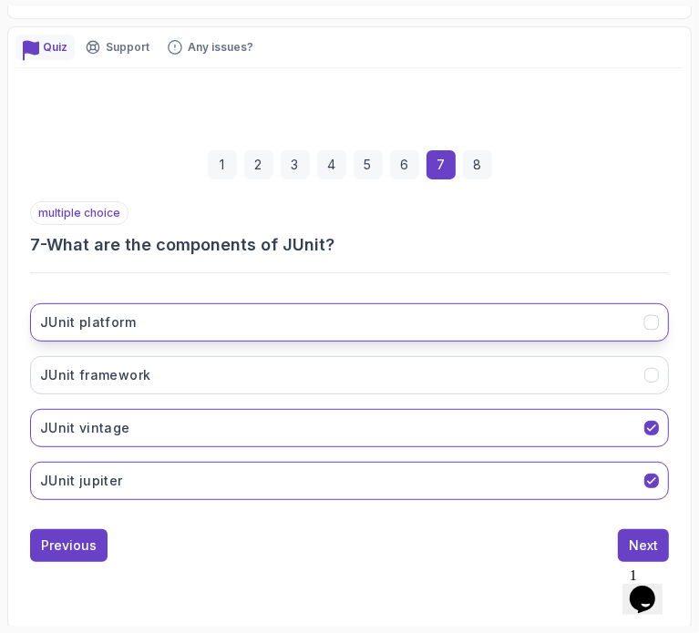
click at [456, 320] on button "JUnit platform" at bounding box center [349, 322] width 639 height 38
click at [538, 331] on button "JUnit platform" at bounding box center [349, 322] width 639 height 38
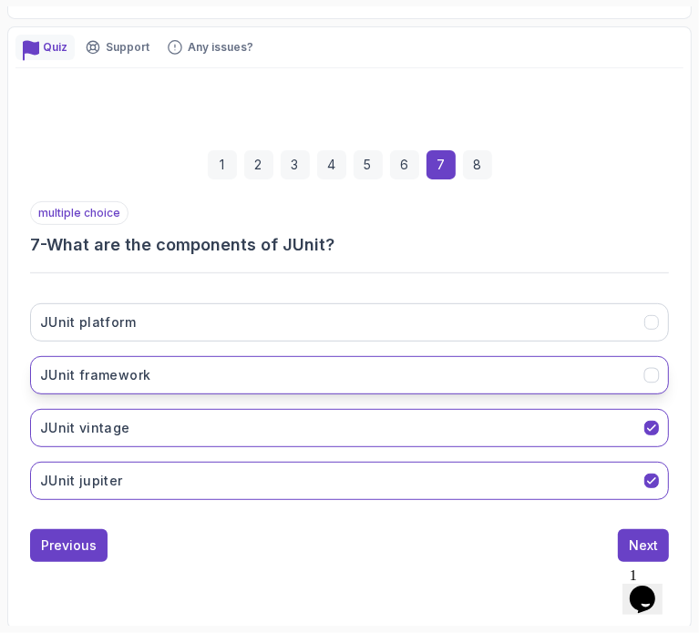
click at [518, 382] on button "JUnit framework" at bounding box center [349, 375] width 639 height 38
click at [607, 376] on button "JUnit framework" at bounding box center [349, 375] width 639 height 38
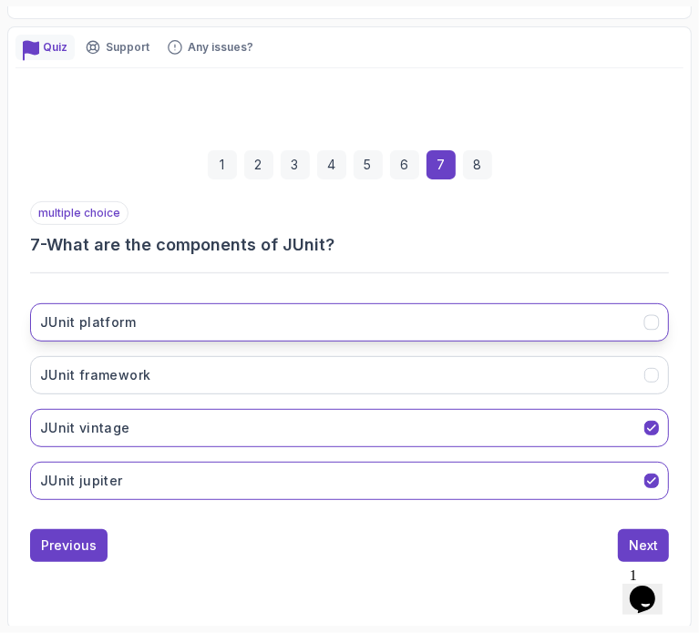
click at [590, 326] on button "JUnit platform" at bounding box center [349, 322] width 639 height 38
click at [649, 524] on div "multiple choice 7 - What are the components of JUnit? JUnit platform JUnit fram…" at bounding box center [349, 381] width 639 height 361
click at [645, 537] on div "Next" at bounding box center [643, 546] width 29 height 18
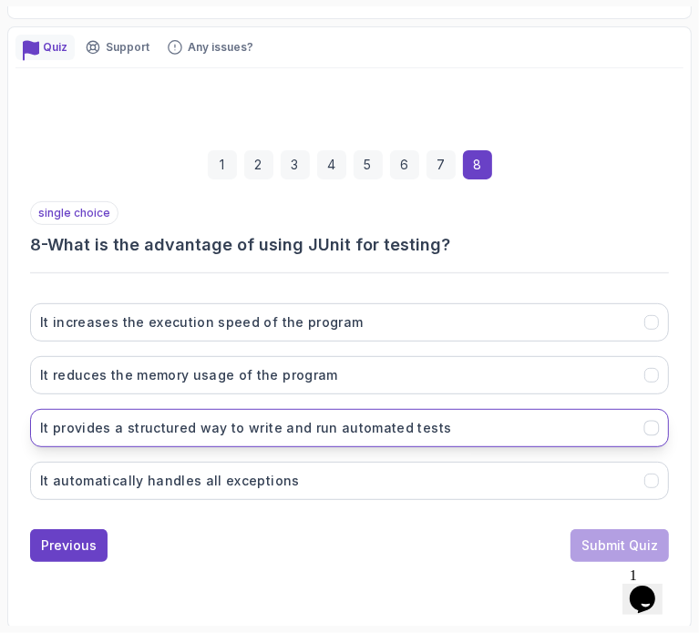
click at [417, 421] on h3 "It provides a structured way to write and run automated tests" at bounding box center [245, 428] width 411 height 18
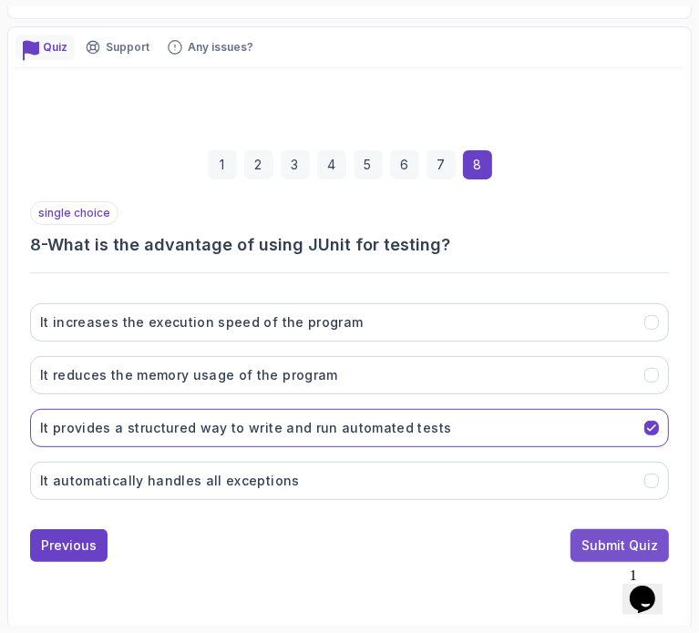
click at [620, 550] on div "Submit Quiz" at bounding box center [619, 546] width 77 height 18
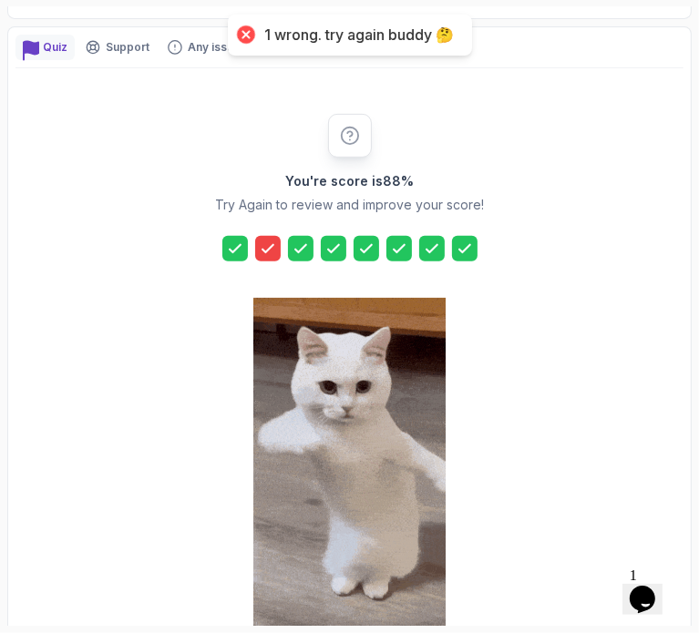
click at [272, 250] on icon at bounding box center [268, 249] width 18 height 18
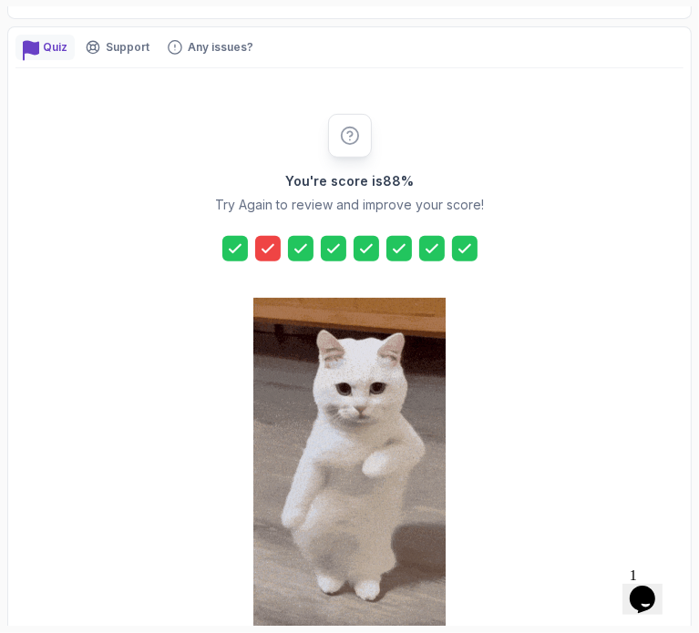
scroll to position [374, 0]
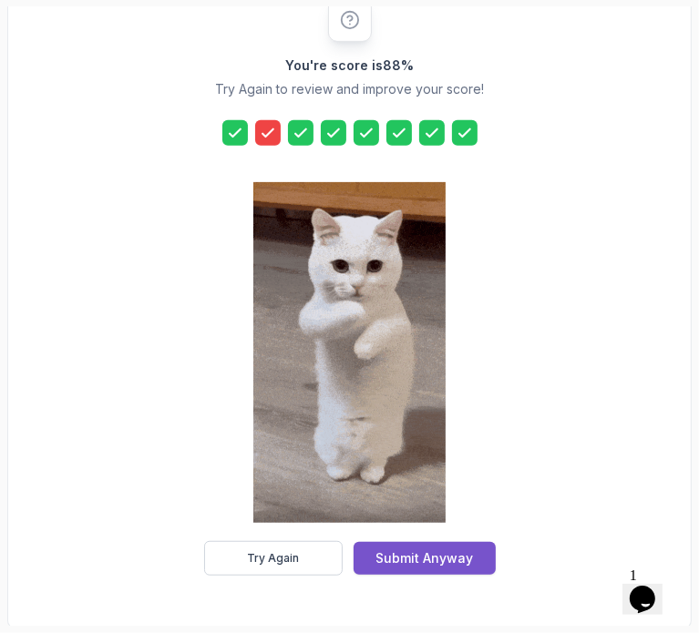
click at [413, 570] on button "Submit Anyway" at bounding box center [424, 558] width 142 height 33
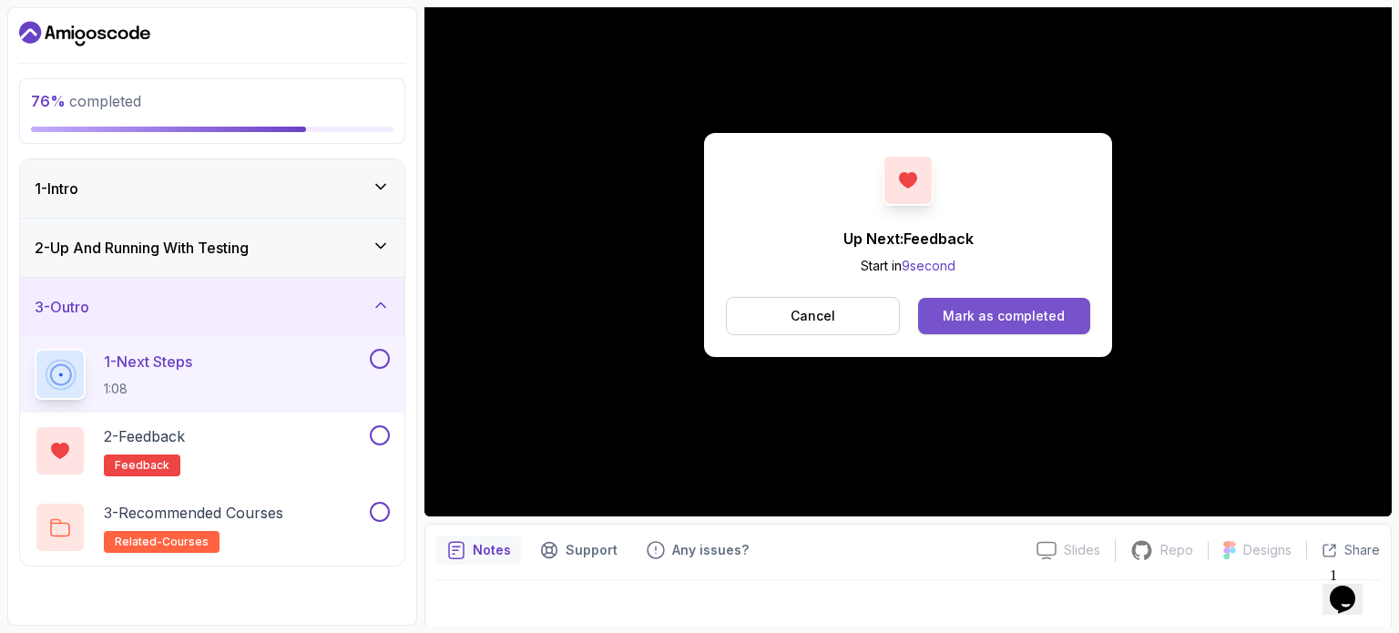
click at [698, 315] on div "Mark as completed" at bounding box center [1004, 316] width 122 height 18
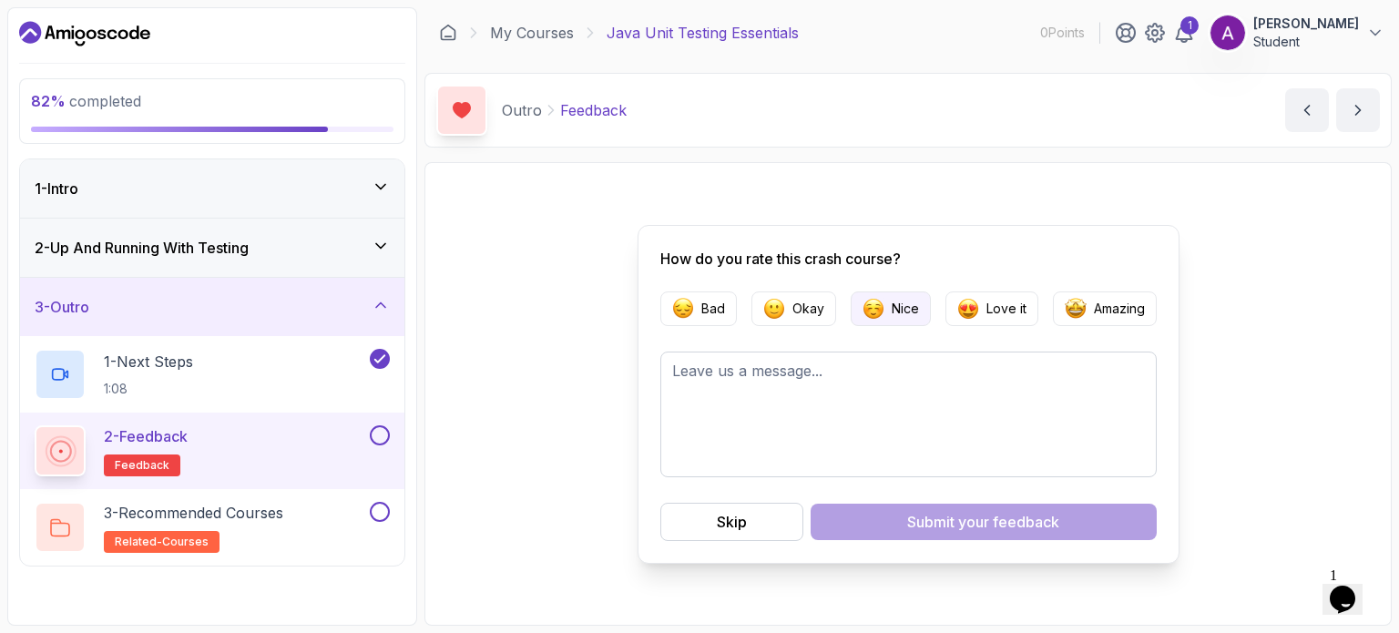
click at [698, 315] on button "Nice" at bounding box center [891, 309] width 80 height 35
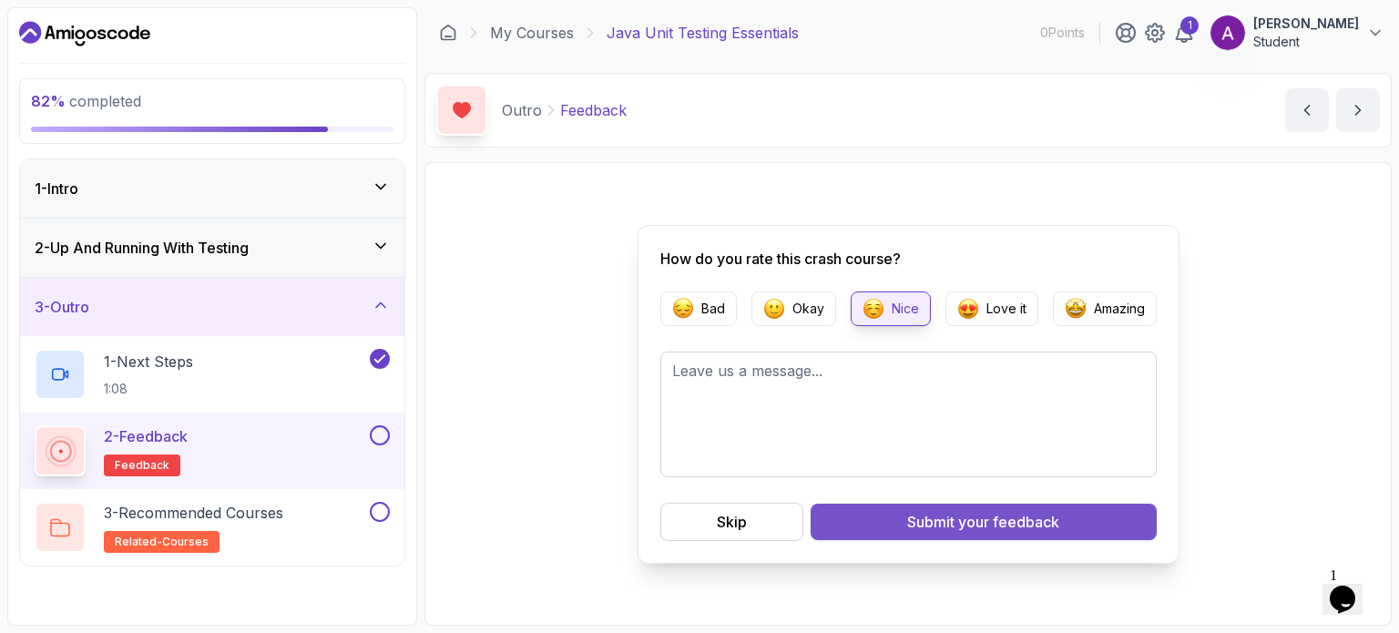
click at [698, 525] on span "your feedback" at bounding box center [1008, 522] width 101 height 22
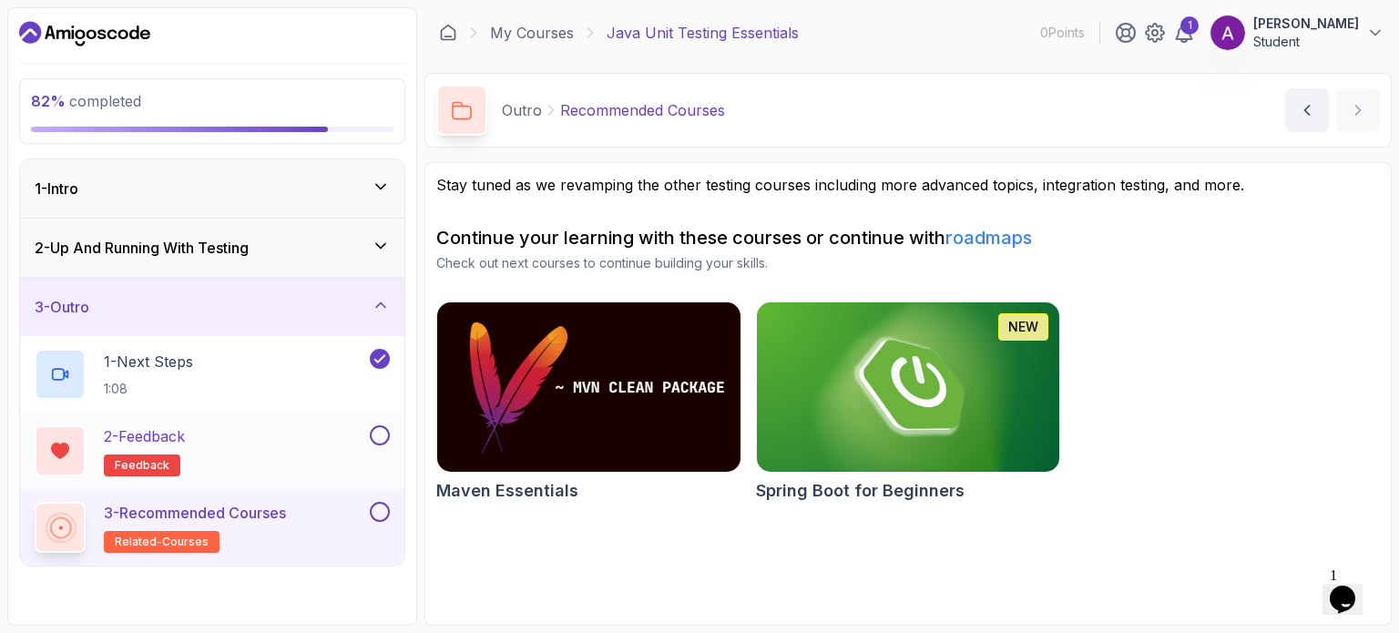
click at [383, 431] on button at bounding box center [380, 435] width 20 height 20
click at [379, 507] on button at bounding box center [380, 512] width 20 height 20
click at [378, 239] on icon at bounding box center [381, 246] width 18 height 18
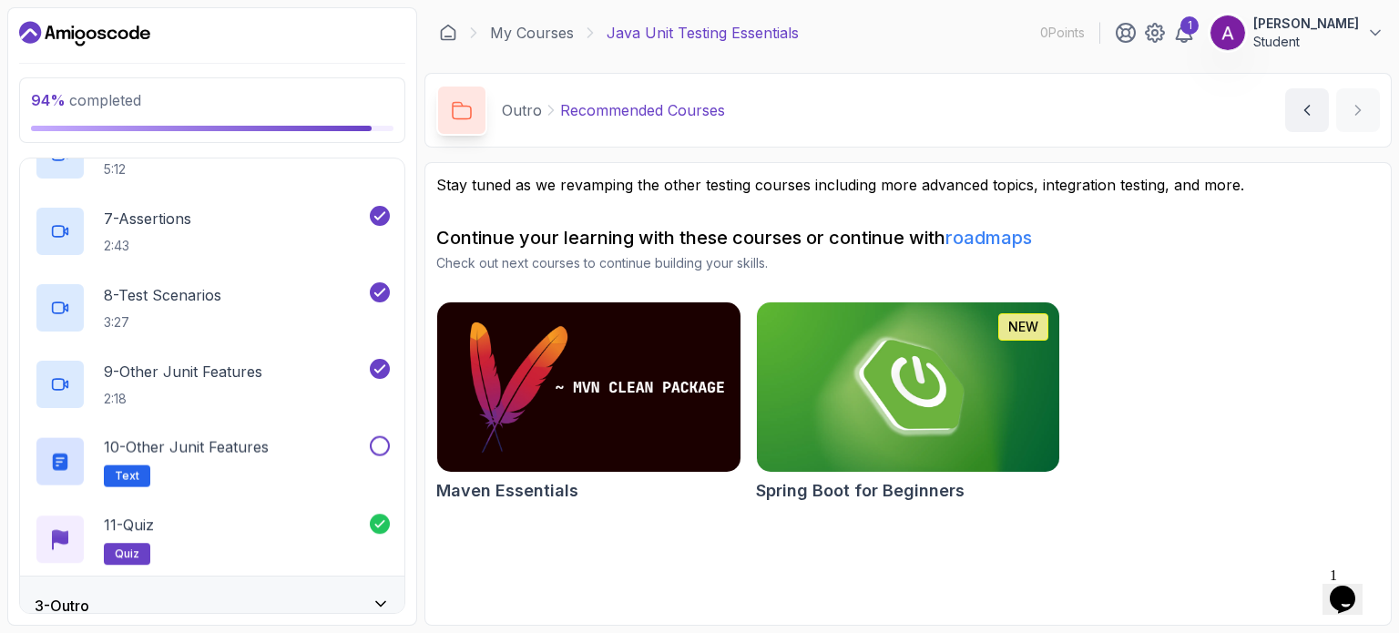
scroll to position [562, 0]
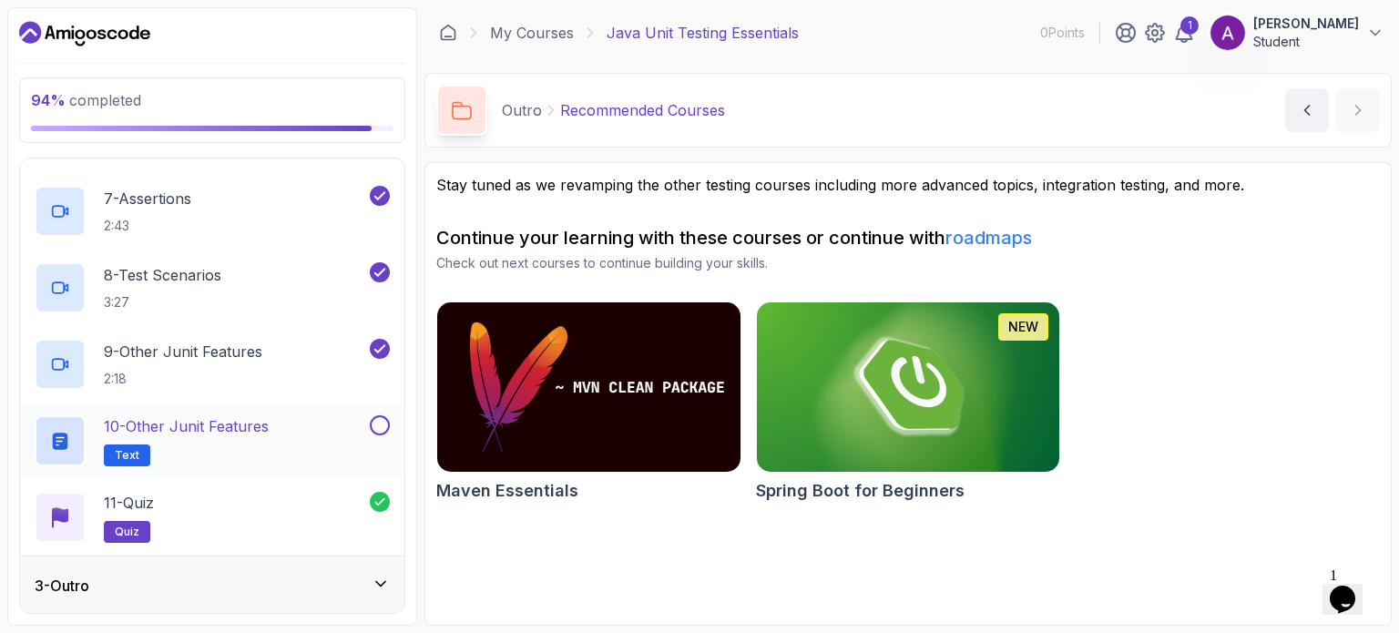
click at [388, 429] on button at bounding box center [380, 425] width 20 height 20
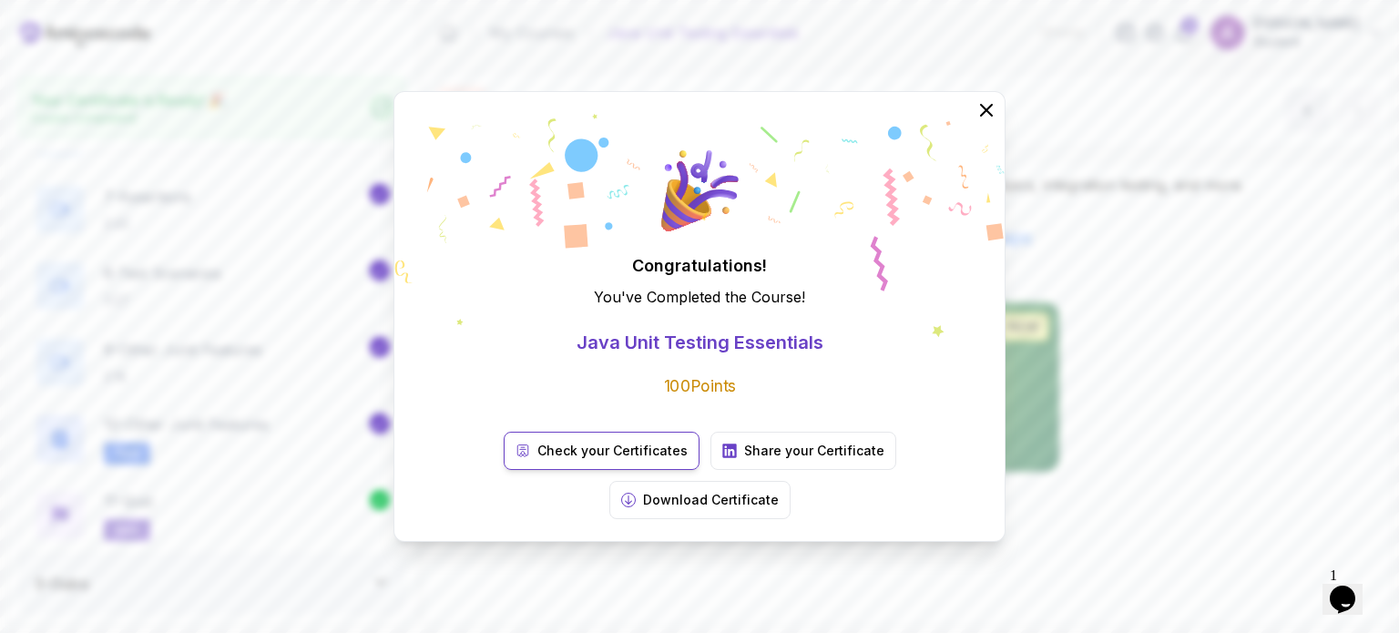
scroll to position [558, 0]
click at [538, 460] on p "Check your Certificates" at bounding box center [613, 451] width 150 height 18
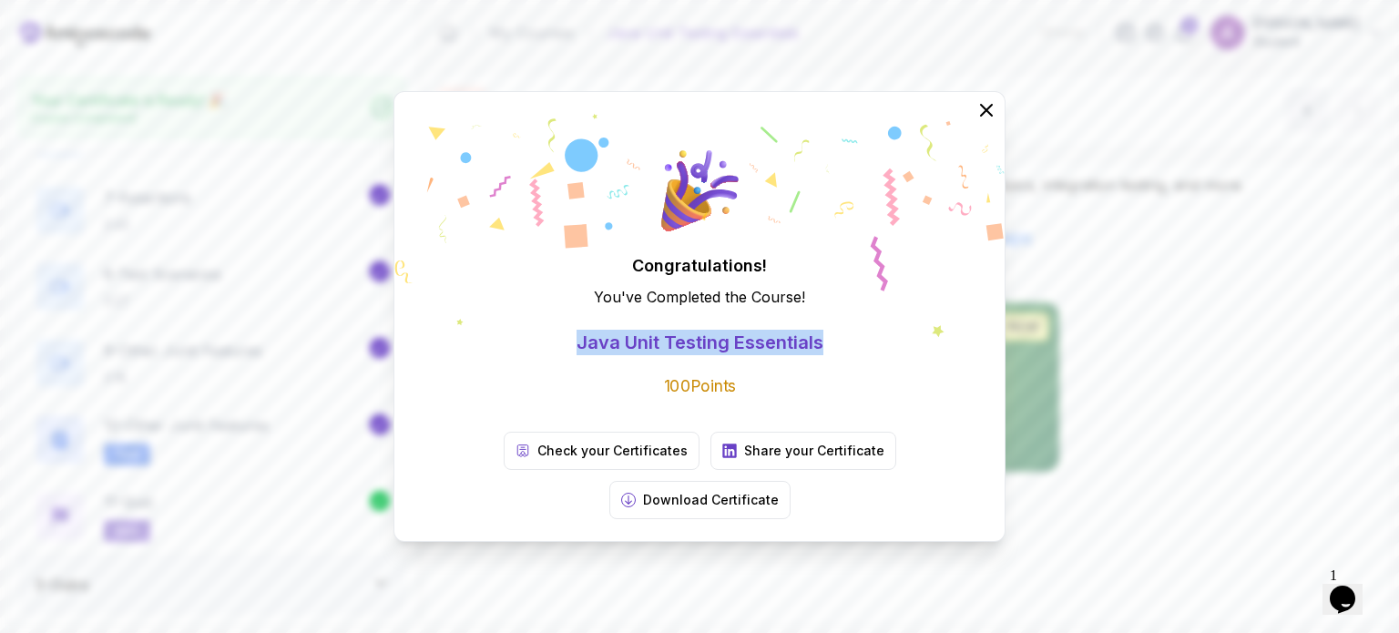
drag, startPoint x: 835, startPoint y: 372, endPoint x: 579, endPoint y: 377, distance: 257.0
click at [579, 377] on div "Congratulations! You've Completed the Course ! Java Unit Testing Essentials 100…" at bounding box center [699, 272] width 567 height 245
copy p "Java Unit Testing Essentials"
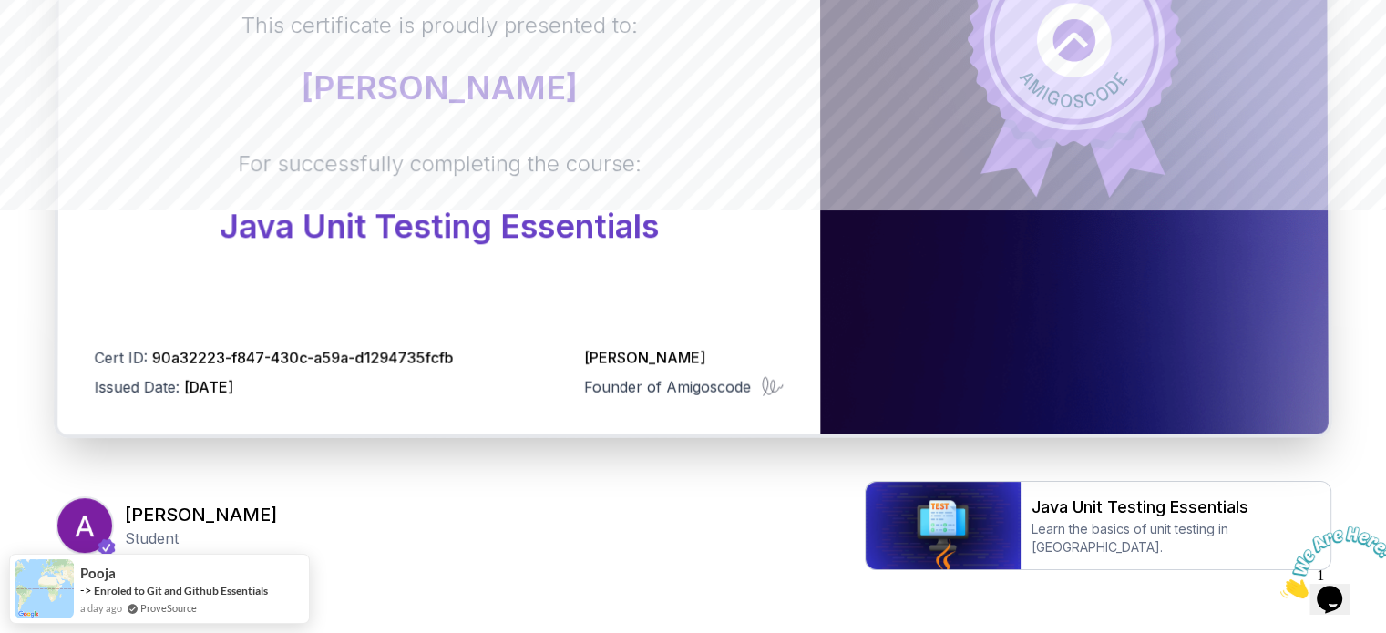
scroll to position [441, 0]
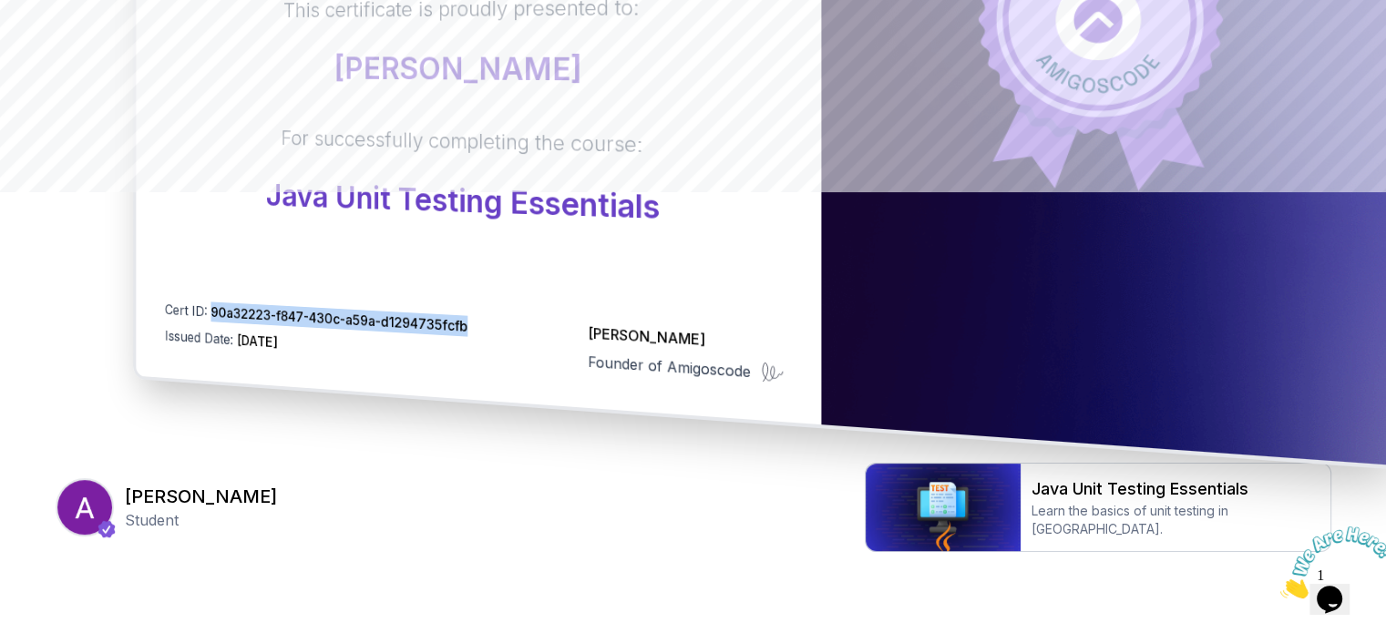
drag, startPoint x: 470, startPoint y: 332, endPoint x: 211, endPoint y: 316, distance: 259.2
click at [211, 316] on div "Cert ID: 90a32223-f847-430c-a59a-d1294735fcfb Issued Date: 2025-08-18 Nelson Dj…" at bounding box center [473, 343] width 619 height 86
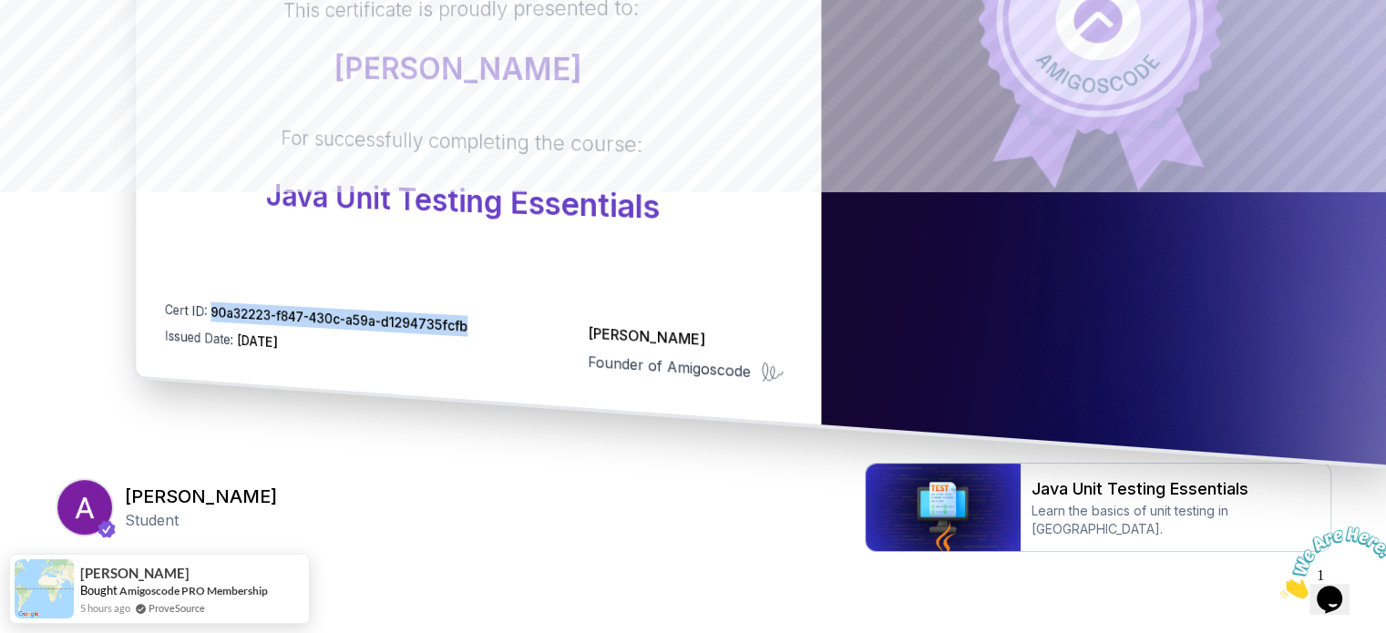
copy span "90a32223-f847-430c-a59a-d1294735fcfb"
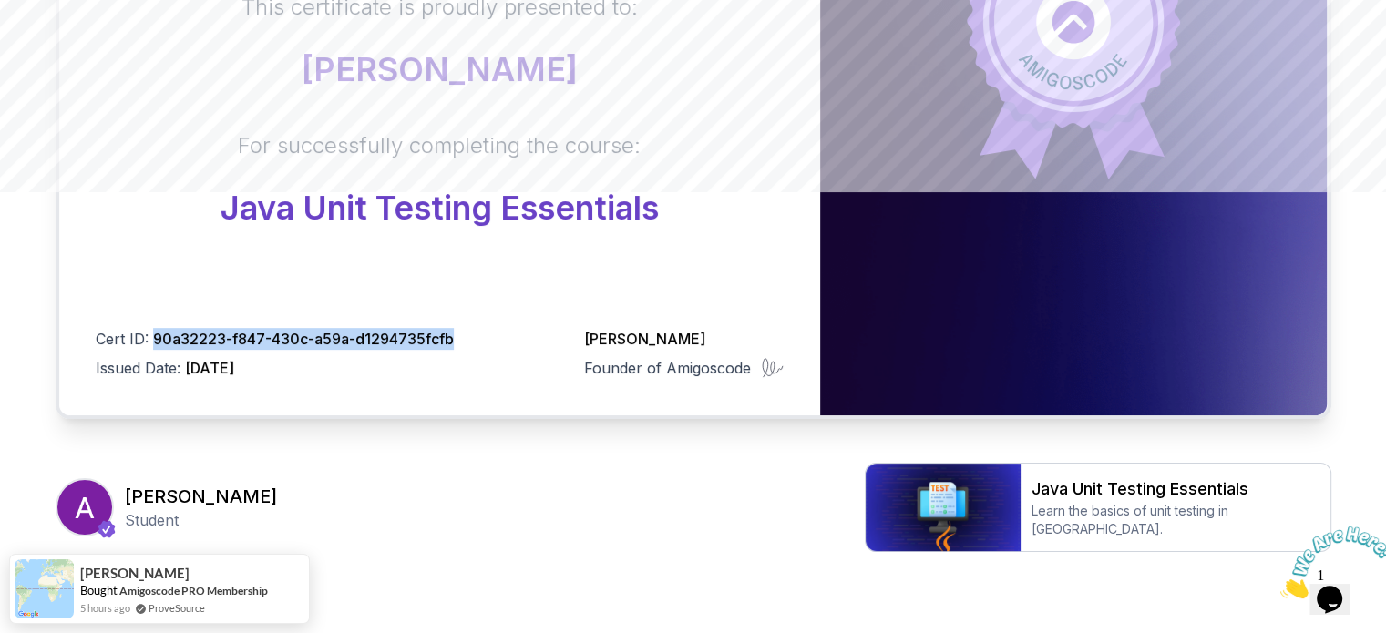
click at [958, 172] on body "Certificate This certificate is proudly presented to: Amogh Pai For successfull…" at bounding box center [693, 135] width 1386 height 1153
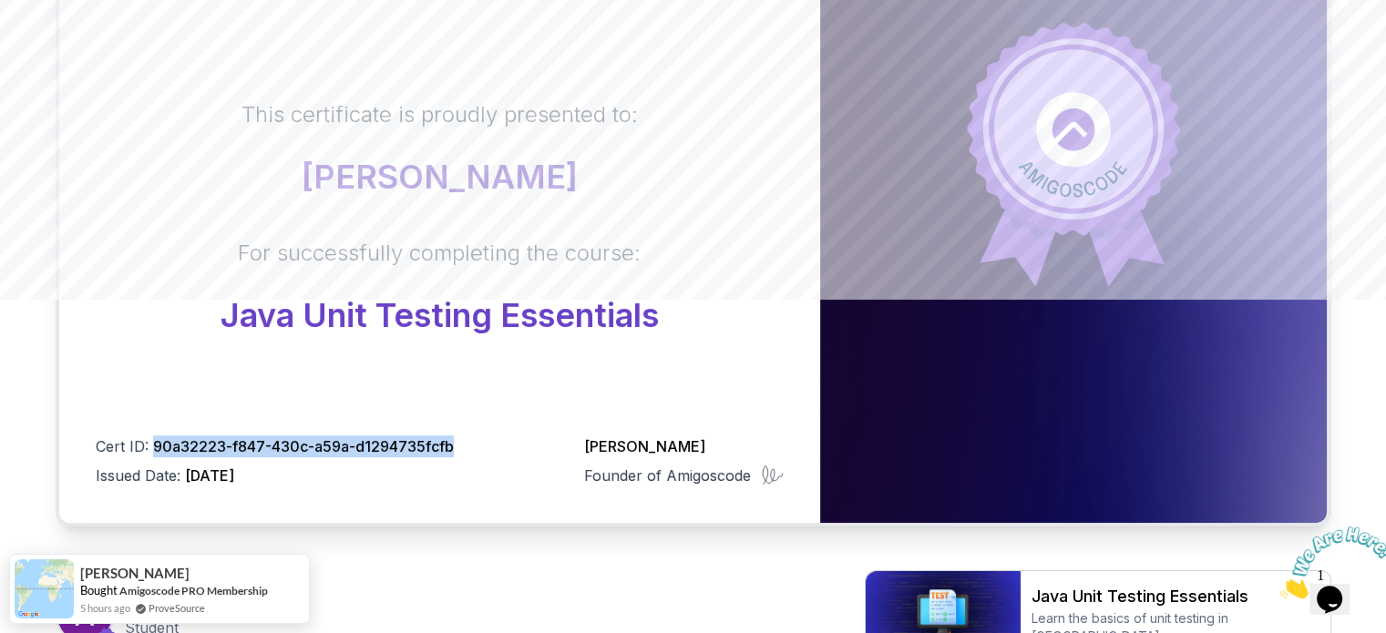
scroll to position [332, 0]
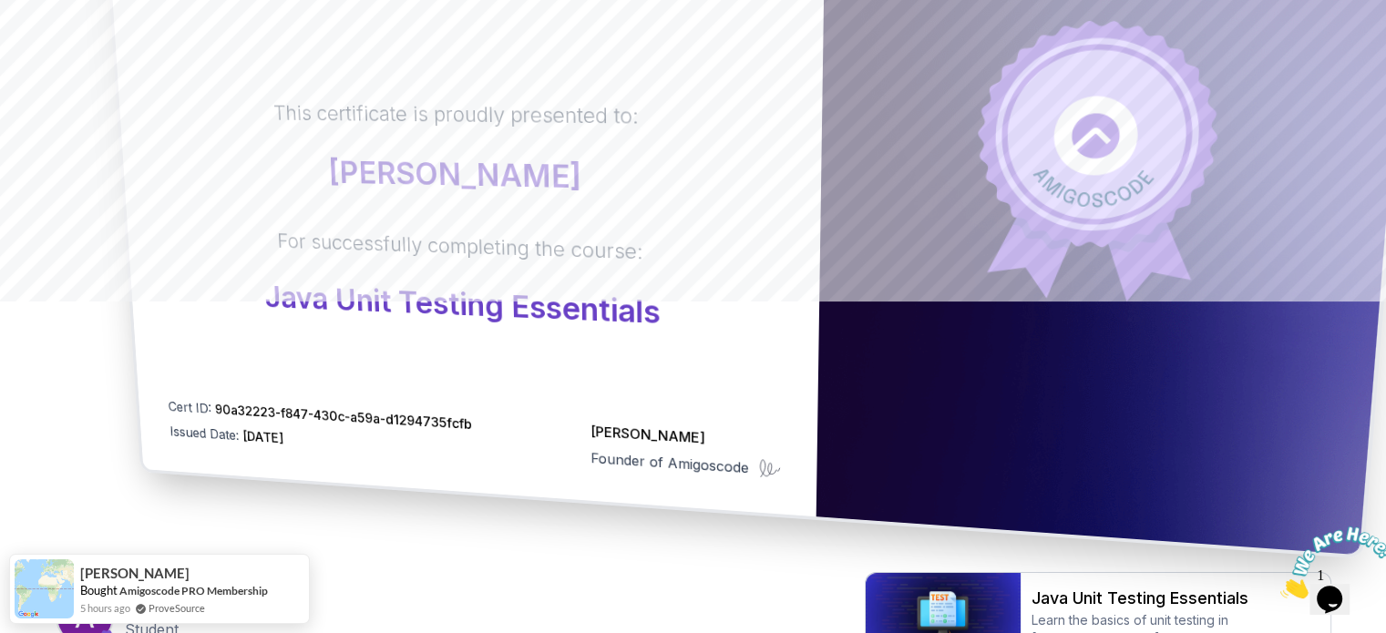
click at [475, 480] on div "Certificate This certificate is proudly presented to: Amogh Pai For successfull…" at bounding box center [463, 143] width 728 height 748
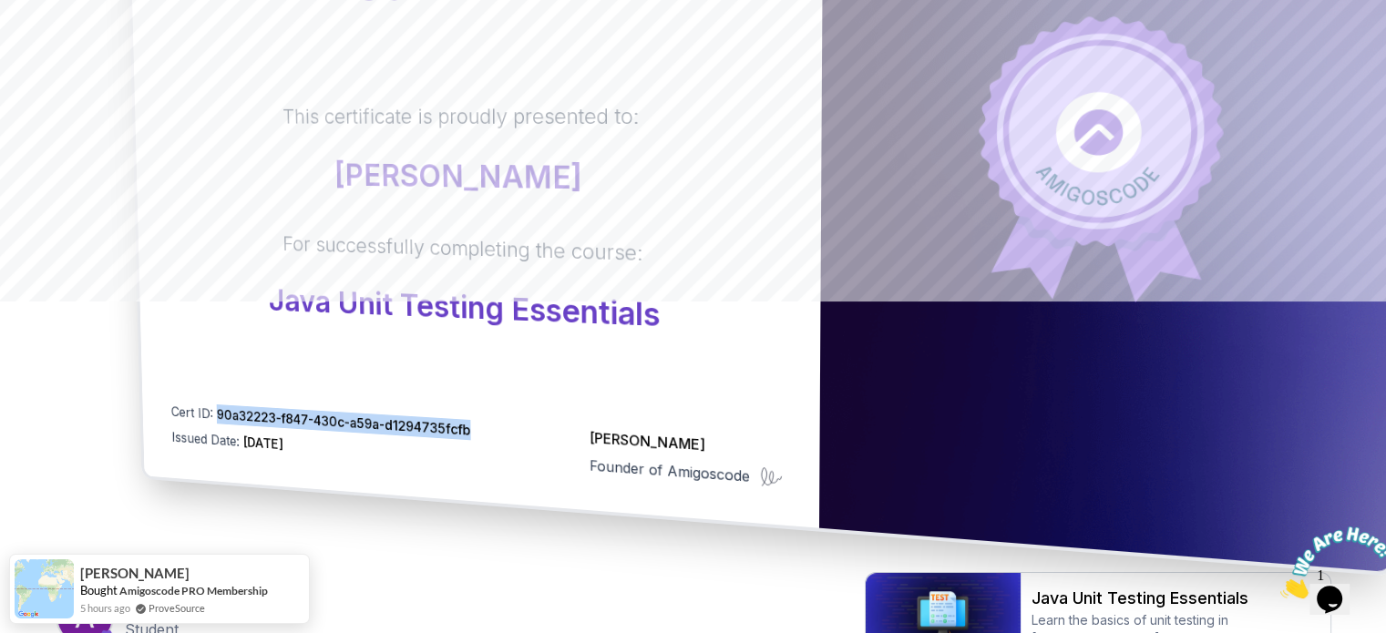
drag, startPoint x: 475, startPoint y: 427, endPoint x: 215, endPoint y: 383, distance: 263.5
click at [215, 383] on div "Certificate This certificate is proudly presented to: Amogh Pai For successfull…" at bounding box center [475, 150] width 696 height 753
copy span "90a32223-f847-430c-a59a-d1294735fcfb"
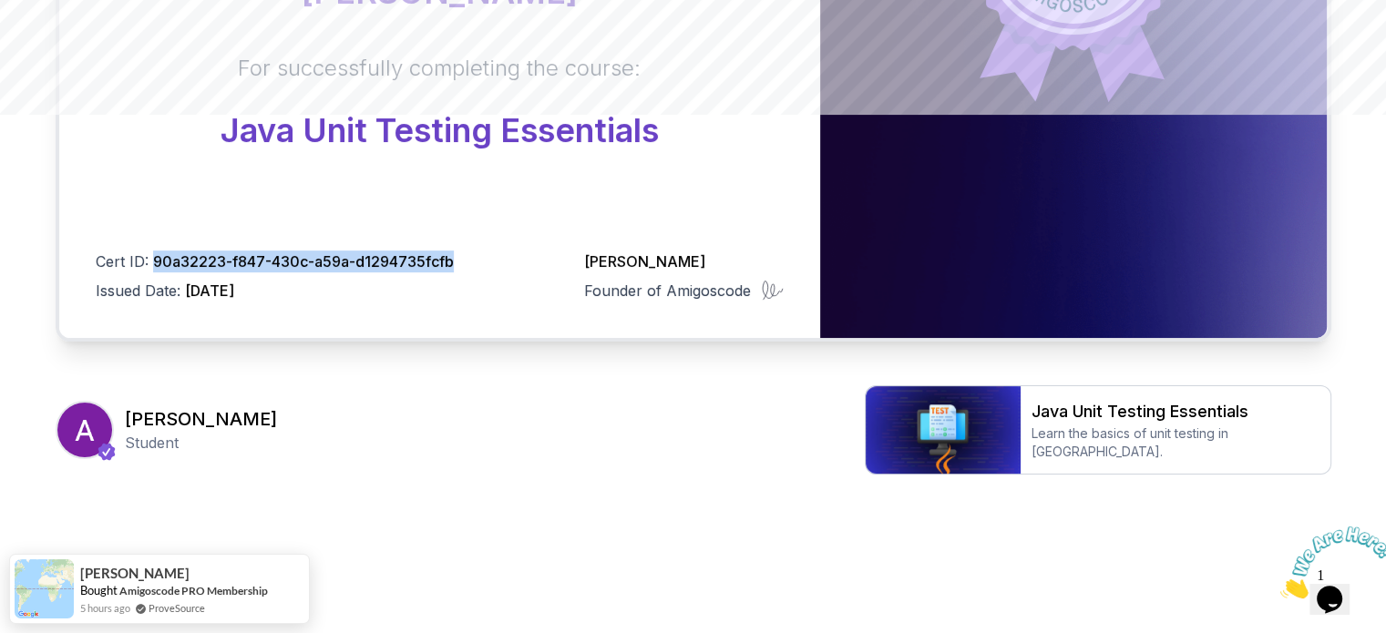
scroll to position [0, 0]
